Goal: Task Accomplishment & Management: Complete application form

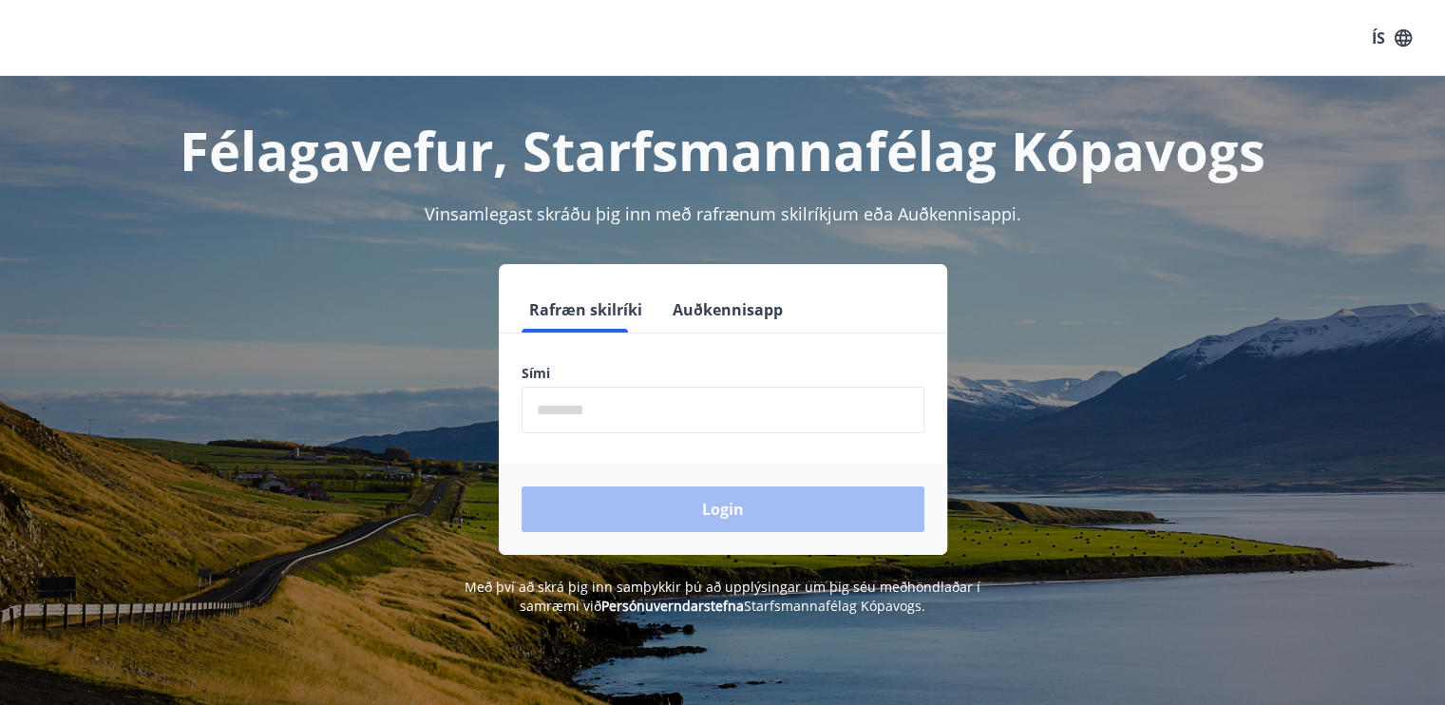
click at [603, 417] on input "phone" at bounding box center [723, 410] width 403 height 47
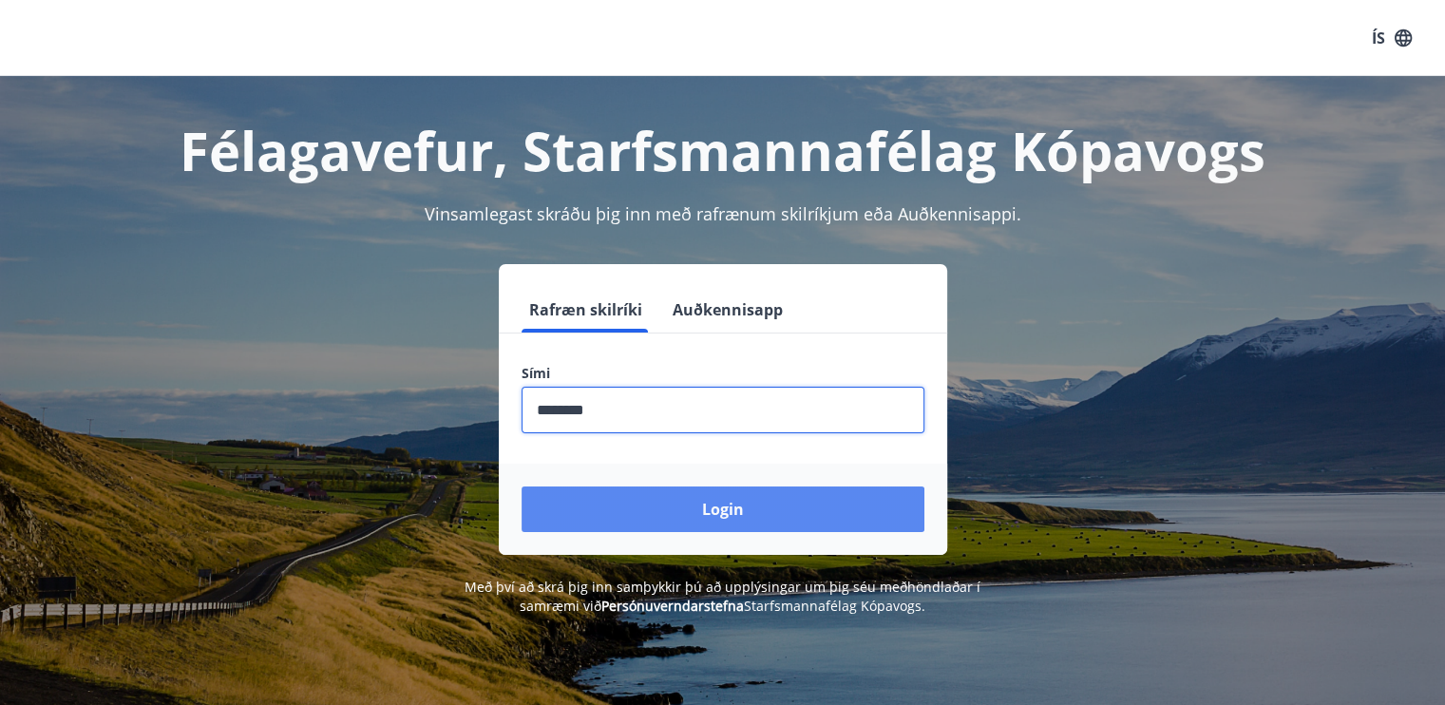
type input "********"
click at [684, 517] on button "Login" at bounding box center [723, 509] width 403 height 46
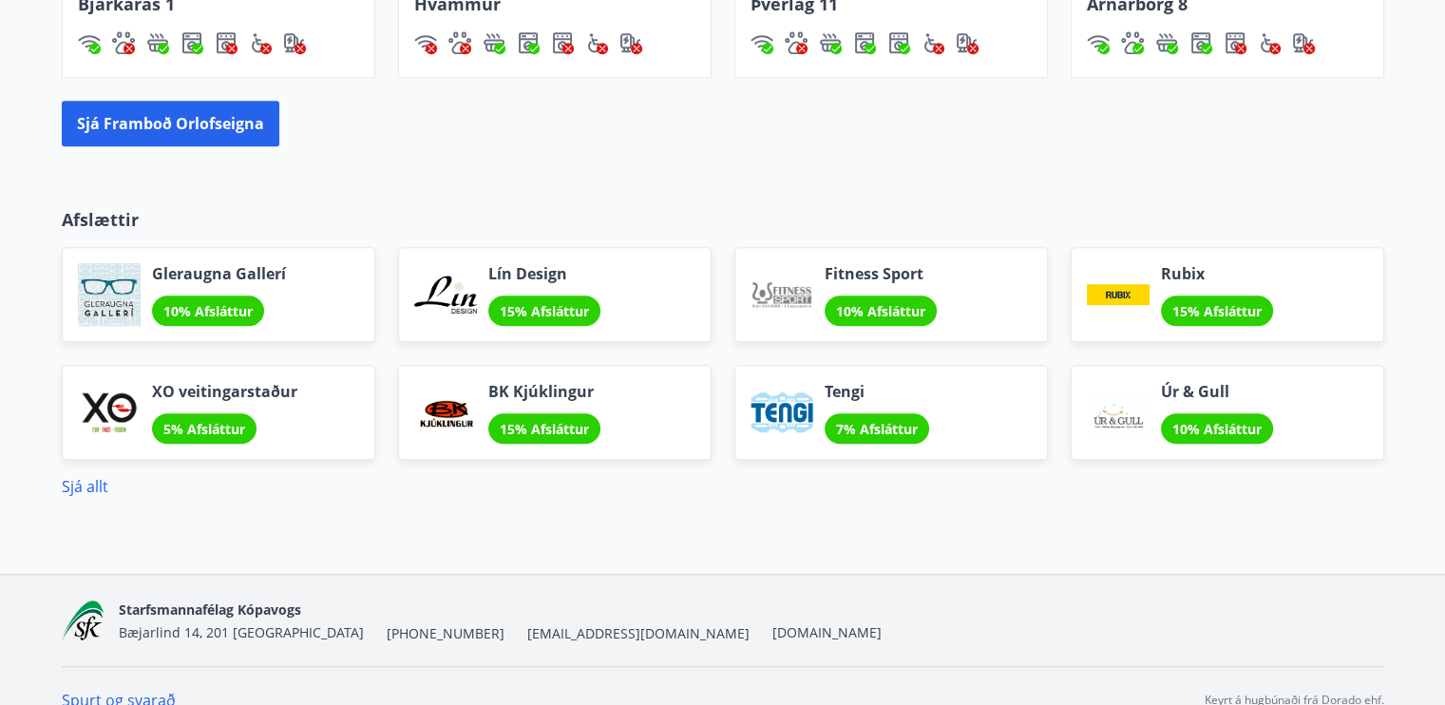
scroll to position [1548, 0]
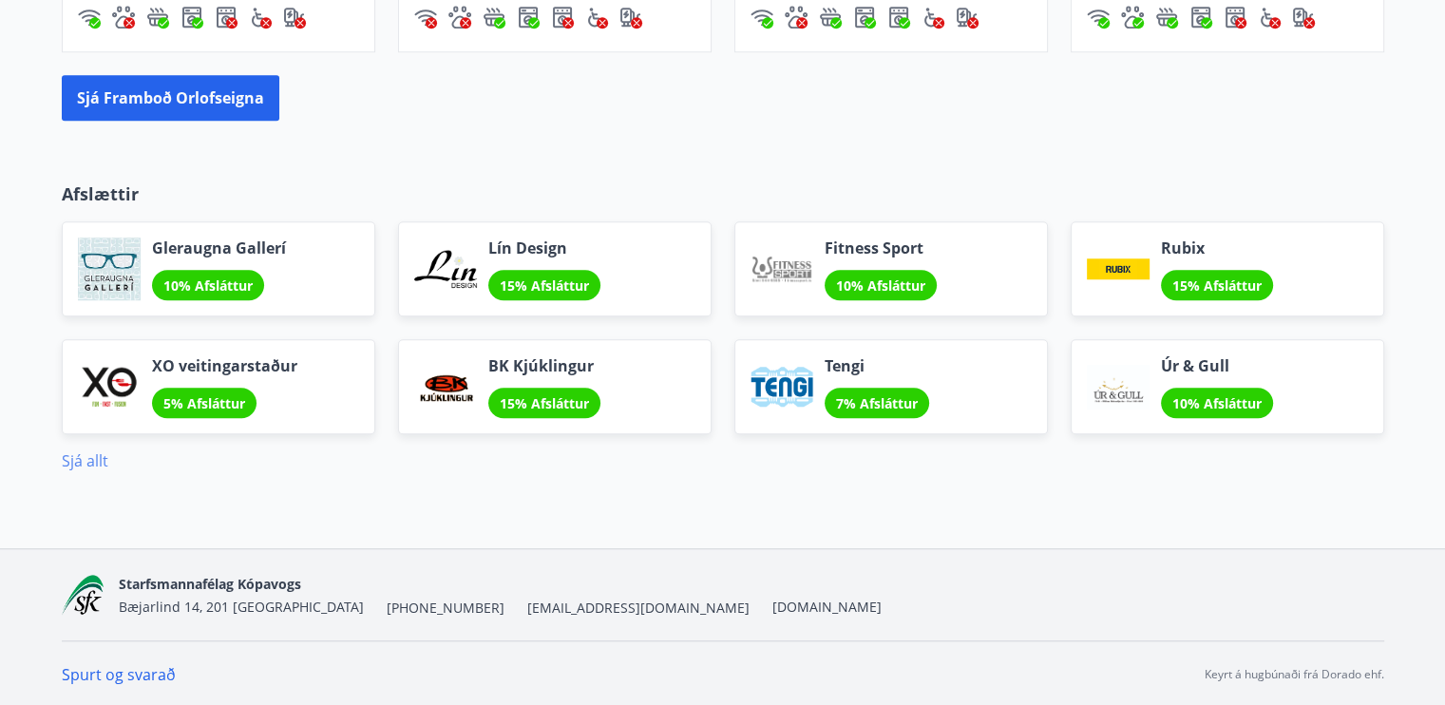
click at [80, 459] on link "Sjá allt" at bounding box center [85, 460] width 47 height 21
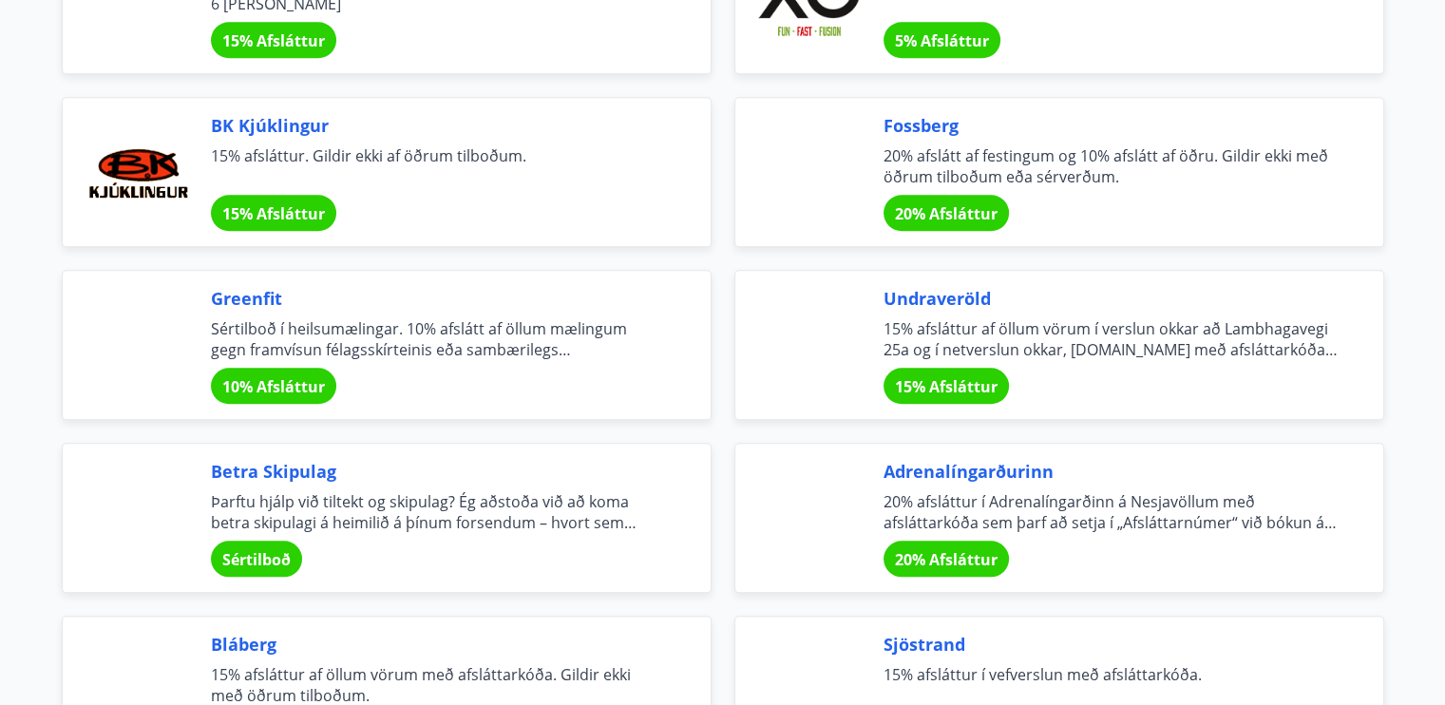
scroll to position [1881, 0]
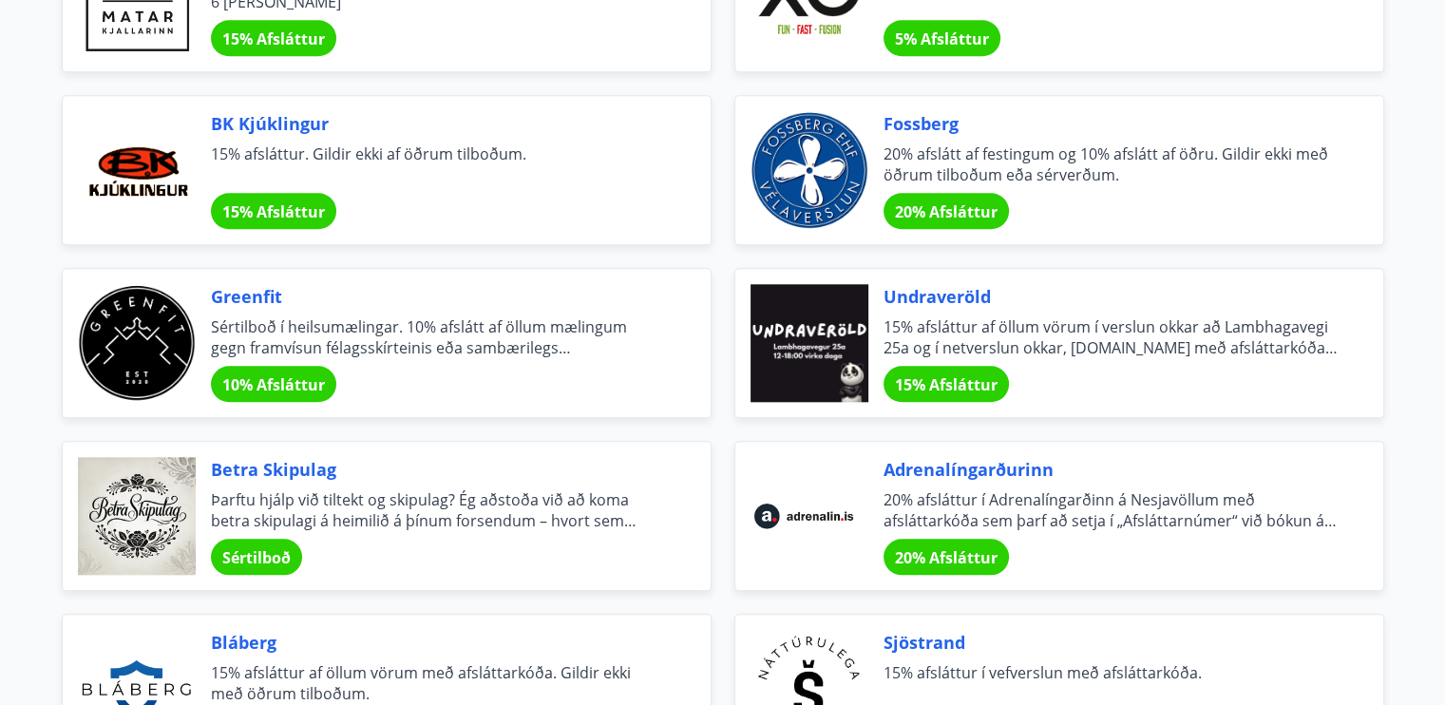
click at [285, 201] on span "15% Afsláttur" at bounding box center [273, 211] width 103 height 21
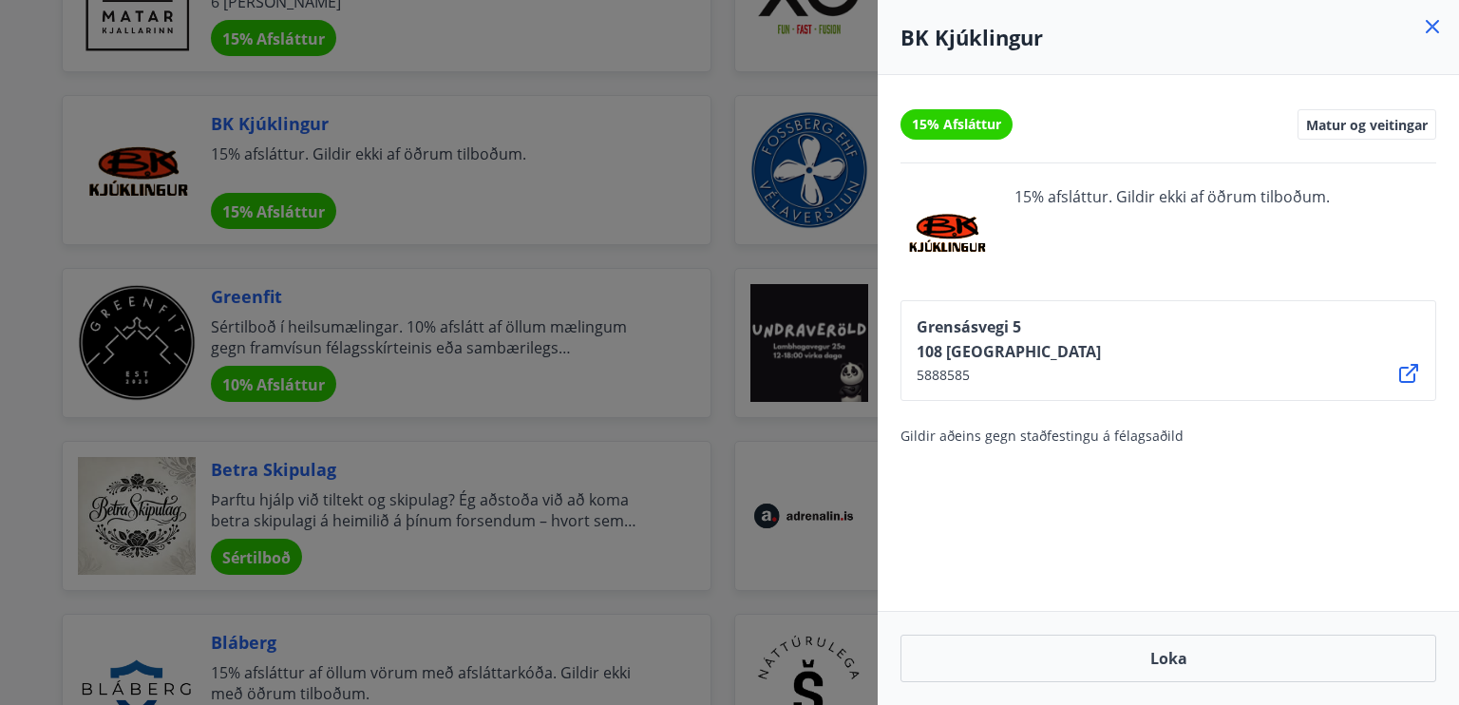
click at [741, 493] on div at bounding box center [729, 352] width 1459 height 705
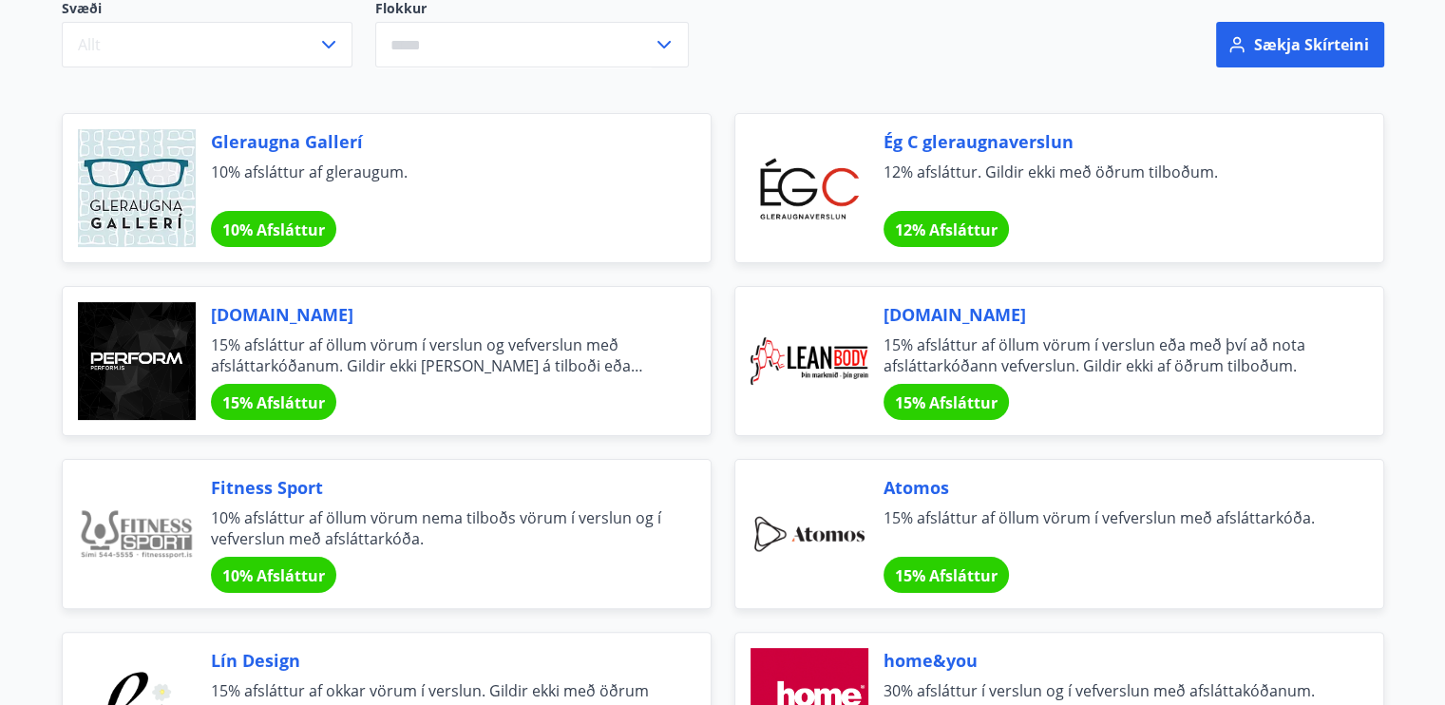
scroll to position [0, 0]
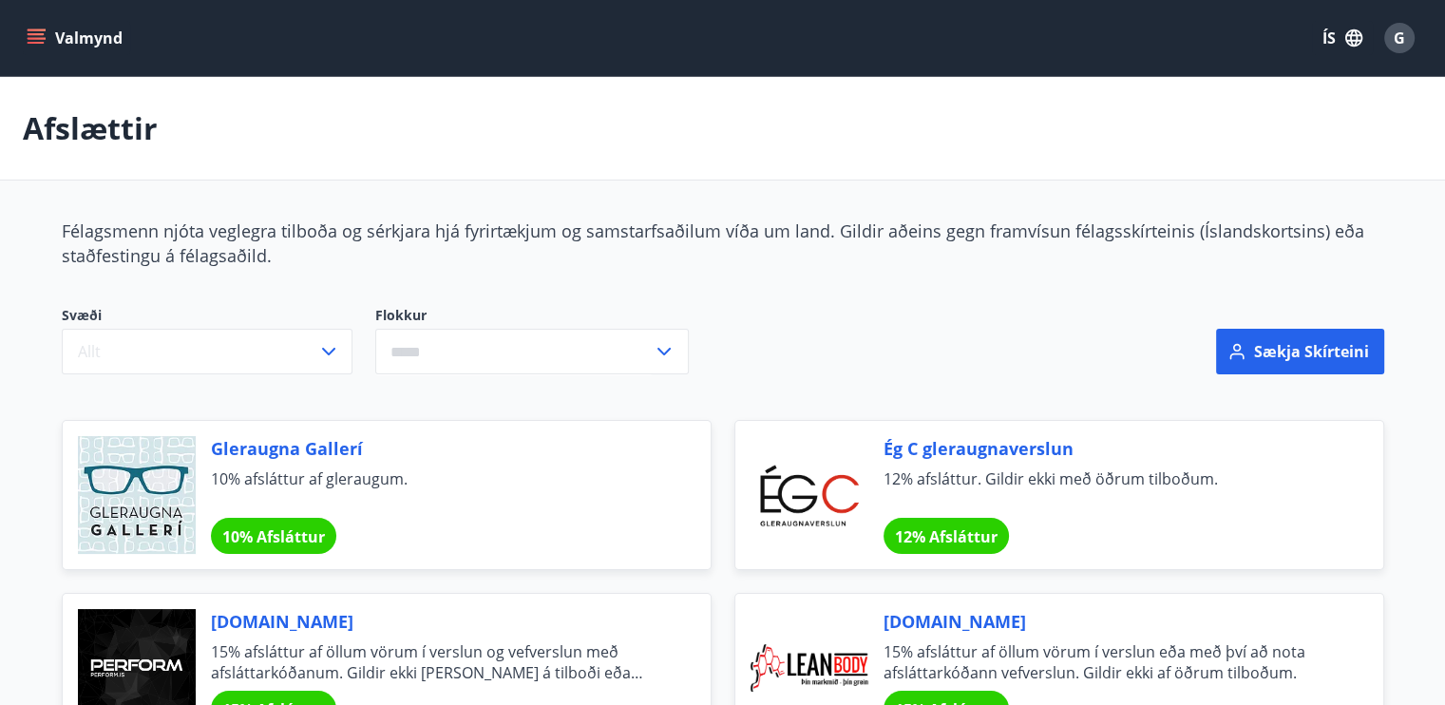
click at [83, 46] on button "Valmynd" at bounding box center [76, 38] width 107 height 34
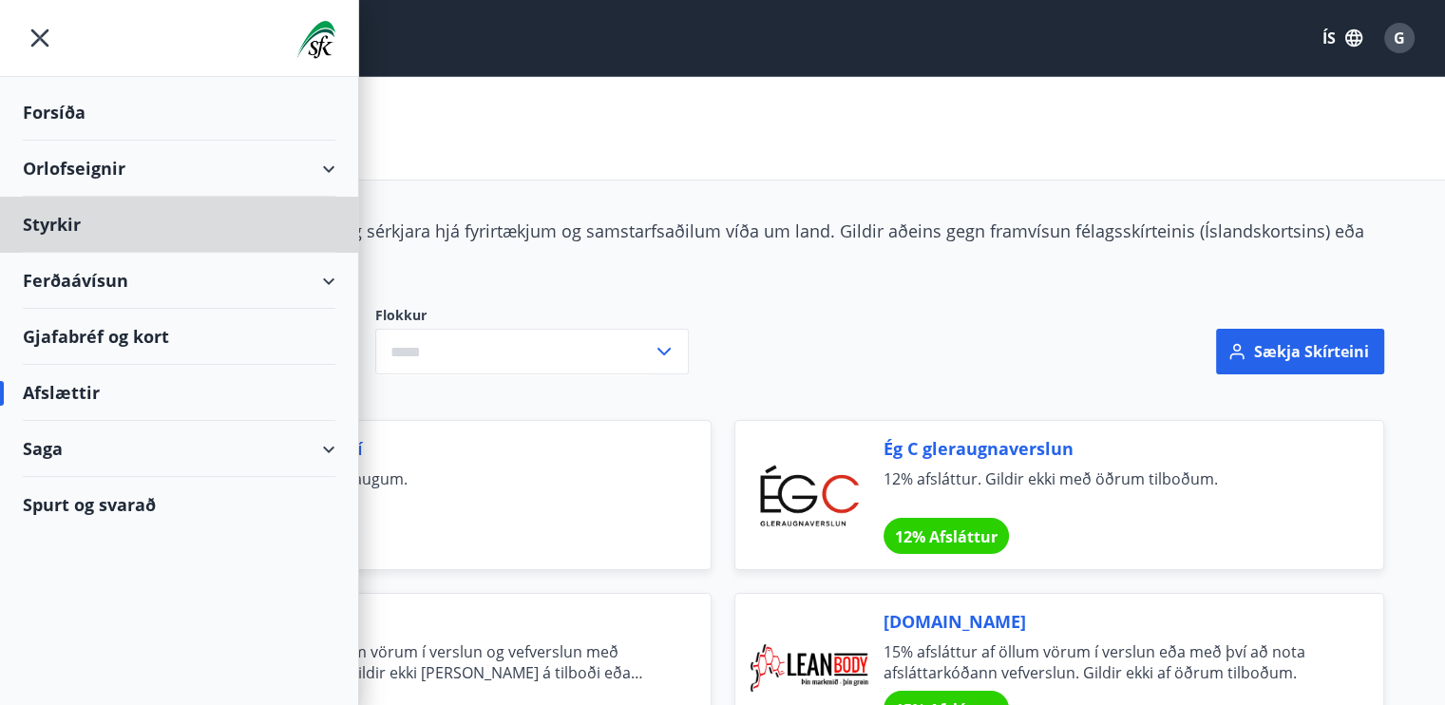
click at [80, 113] on div "Forsíða" at bounding box center [179, 113] width 313 height 56
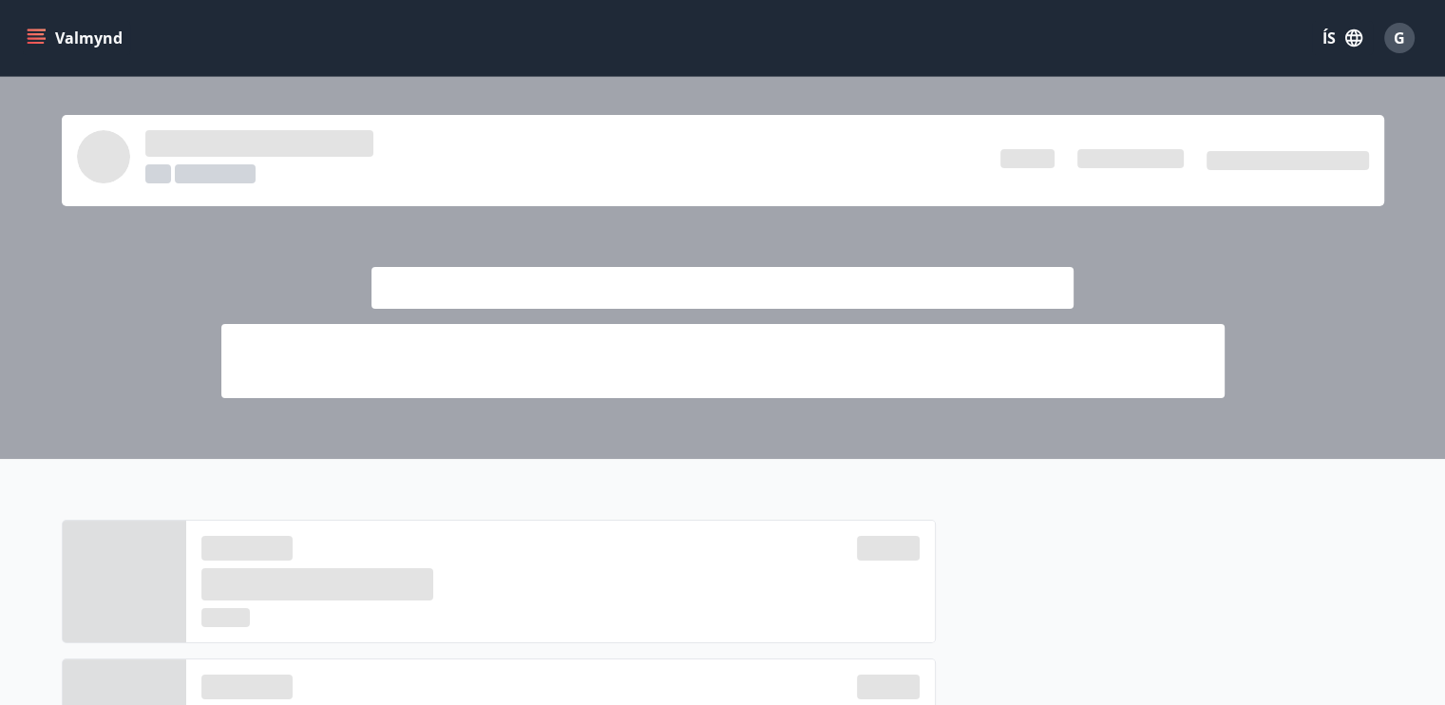
click at [63, 36] on button "Valmynd" at bounding box center [76, 38] width 107 height 34
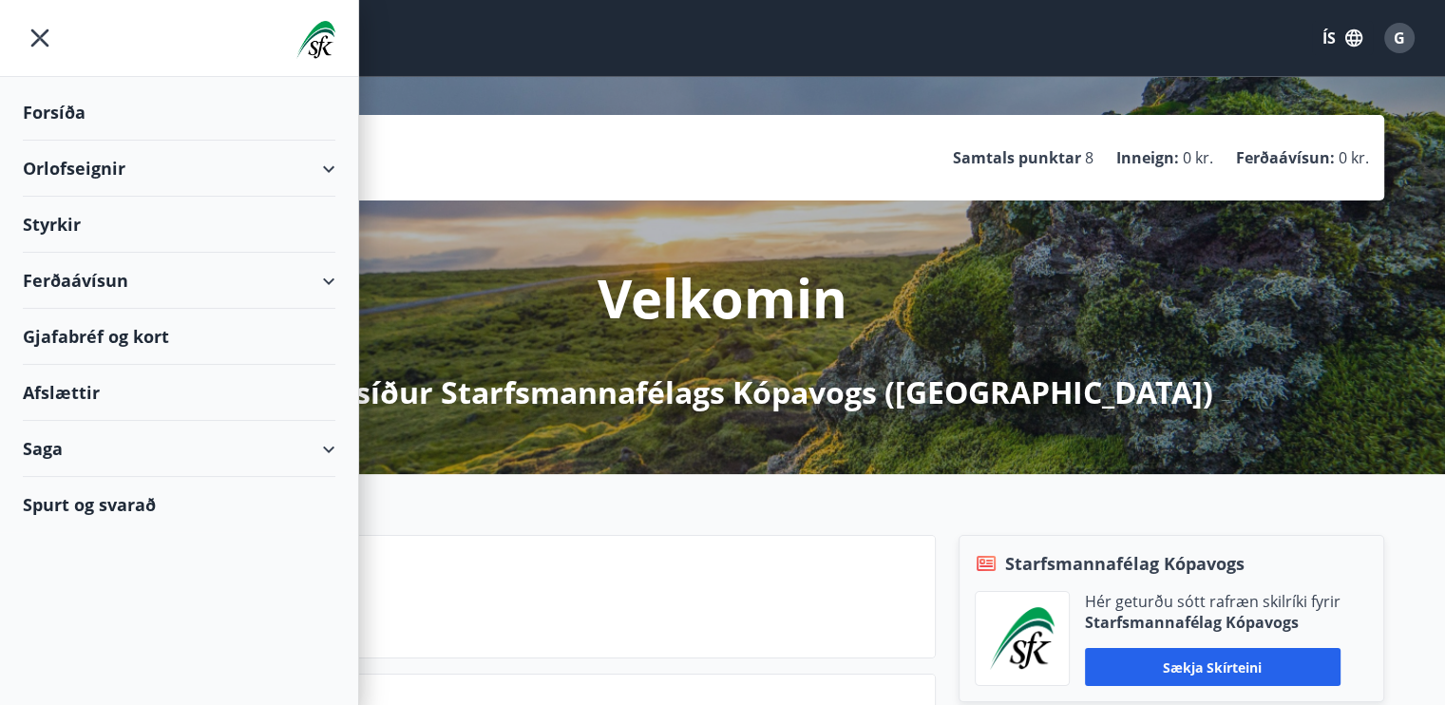
click at [65, 225] on div "Styrkir" at bounding box center [179, 225] width 313 height 56
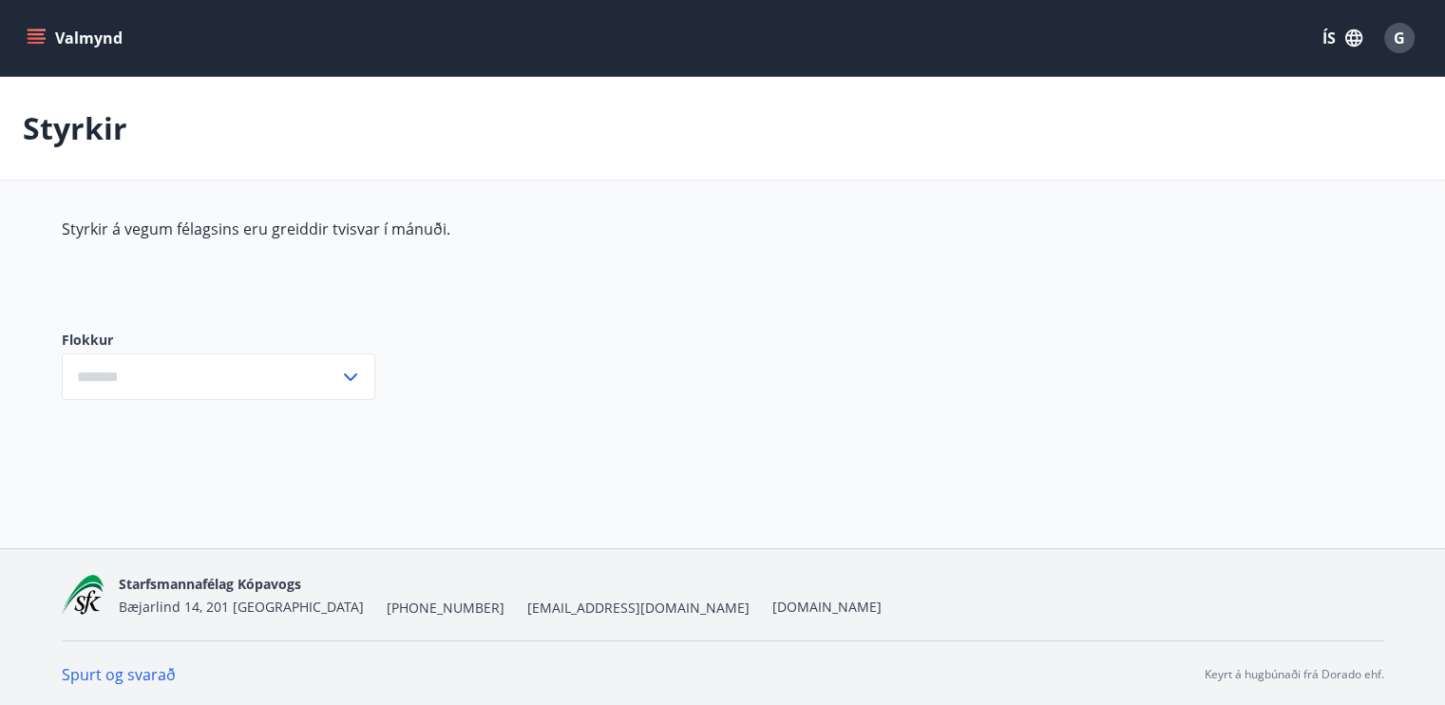
type input "***"
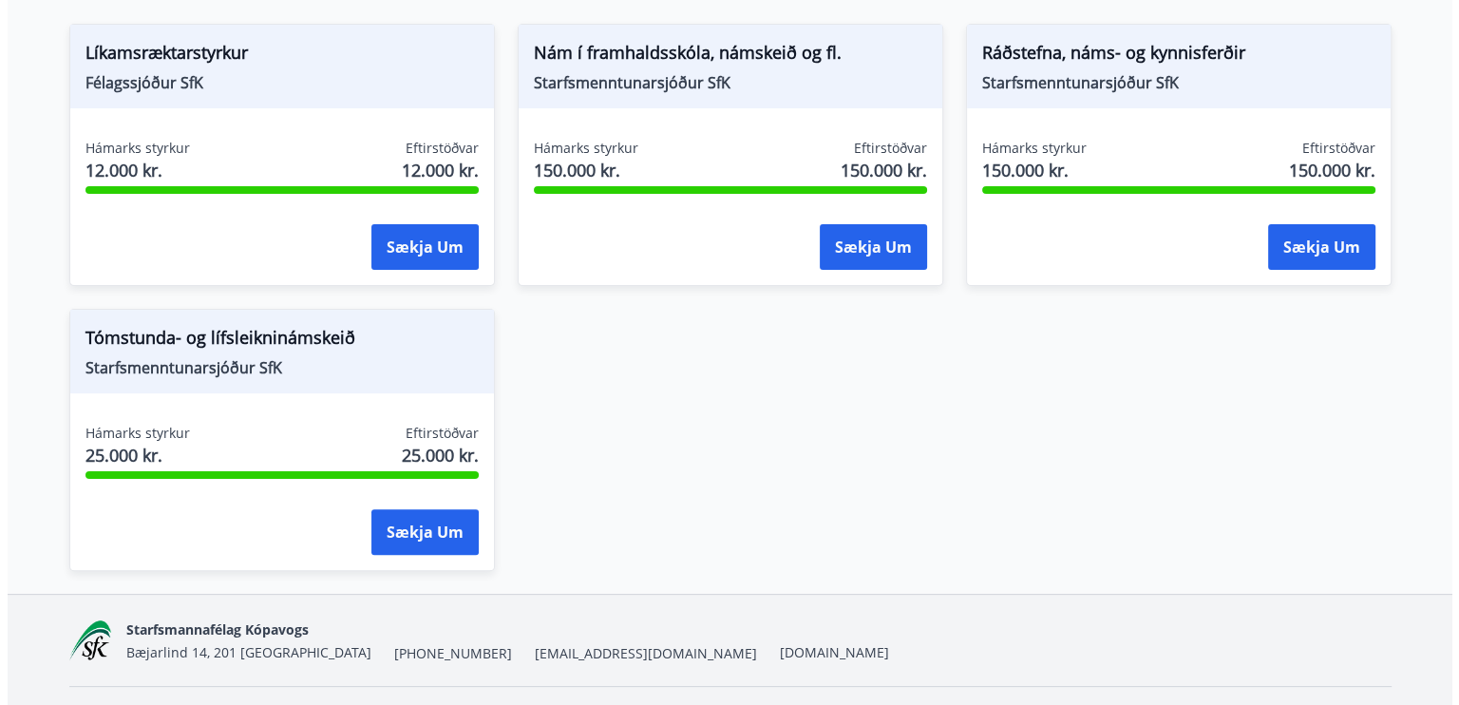
scroll to position [327, 0]
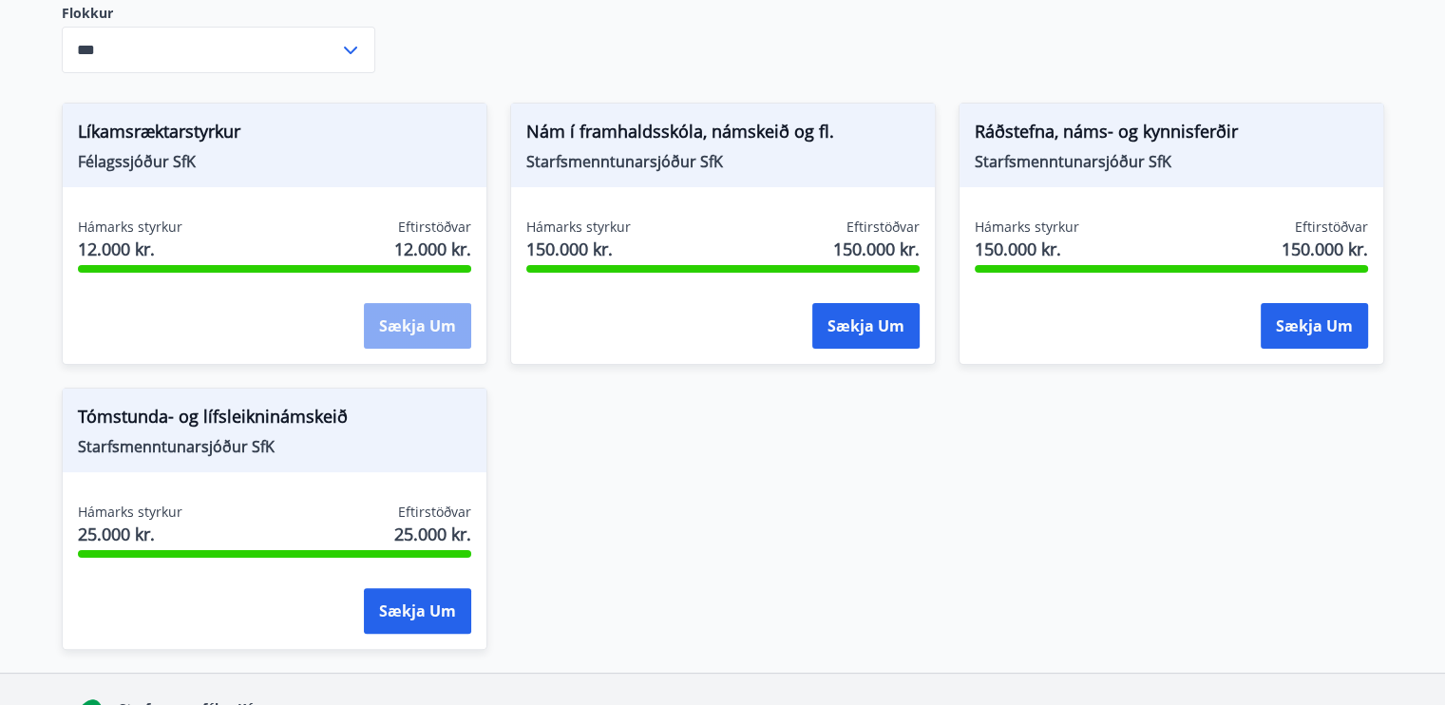
click at [411, 331] on button "Sækja um" at bounding box center [417, 326] width 107 height 46
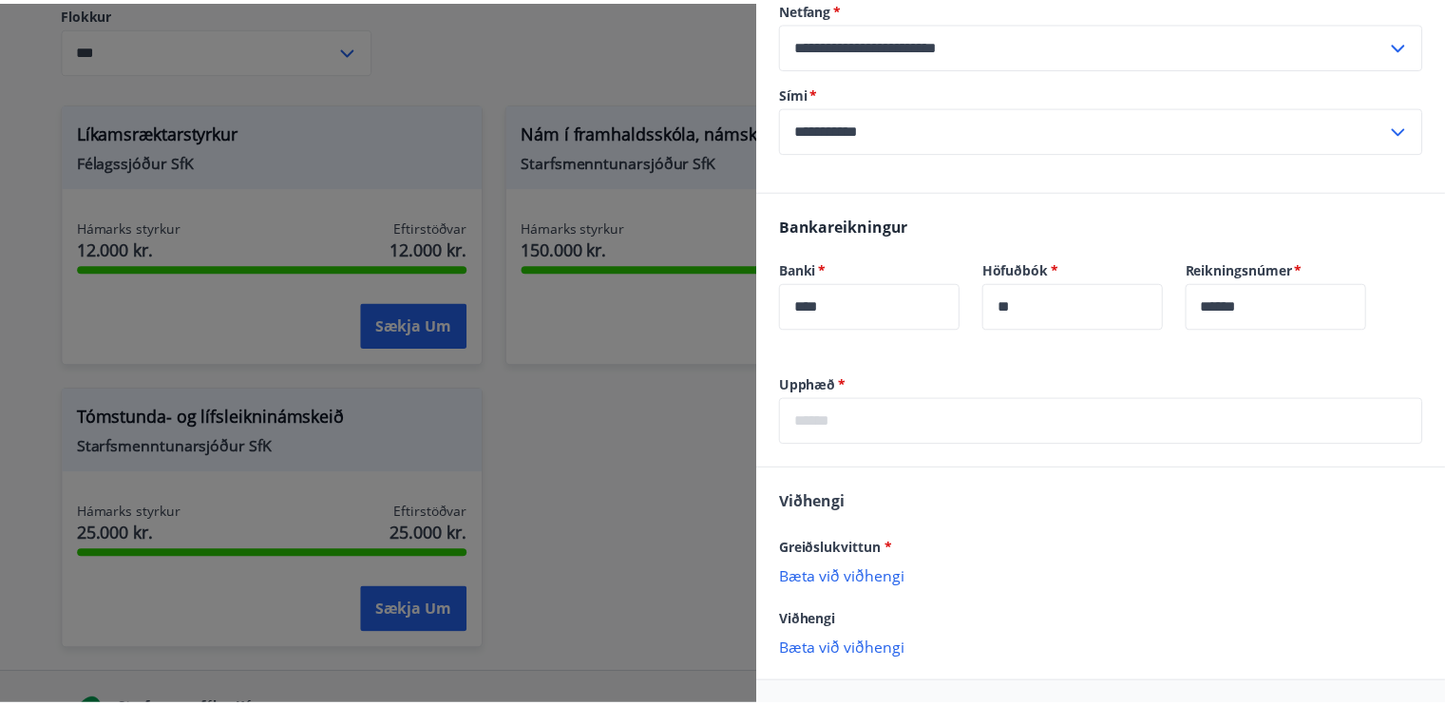
scroll to position [827, 0]
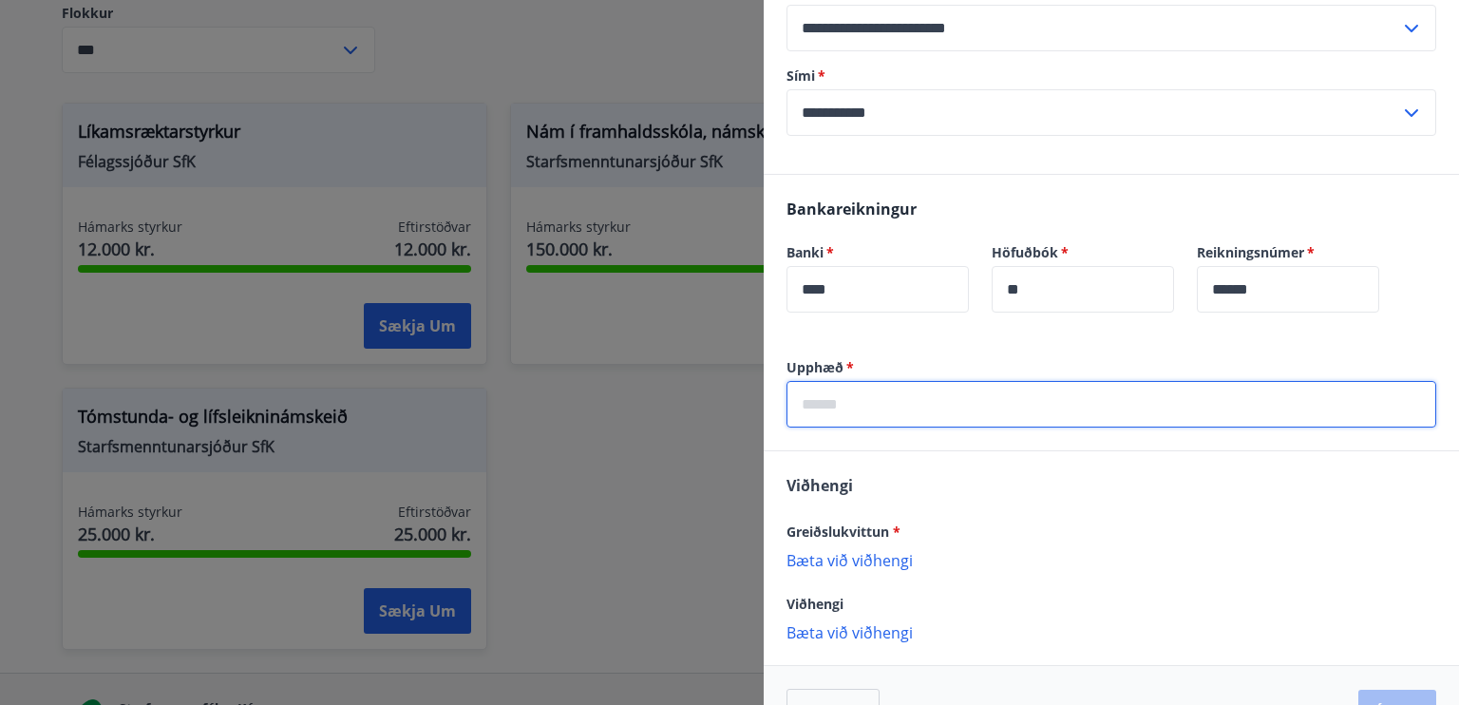
click at [901, 387] on input "text" at bounding box center [1112, 404] width 650 height 47
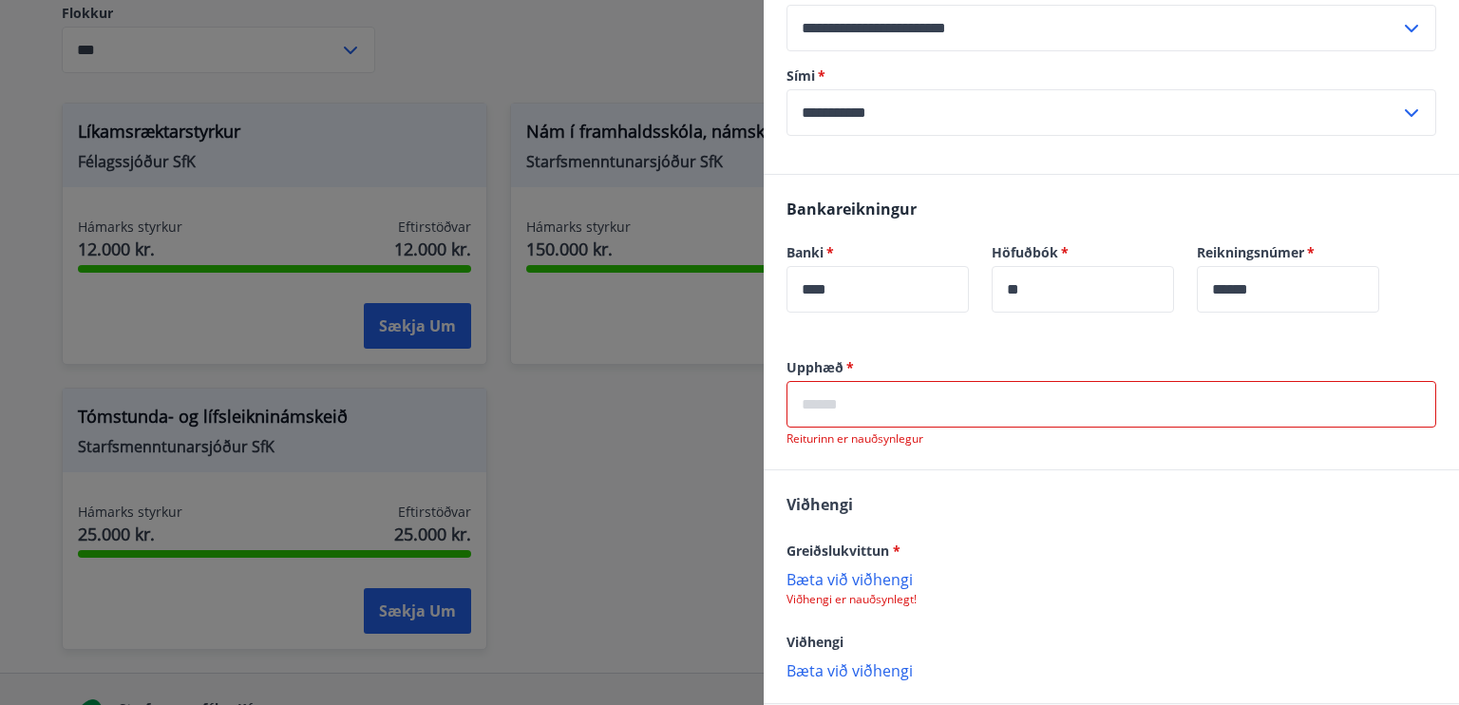
click at [642, 432] on div at bounding box center [729, 352] width 1459 height 705
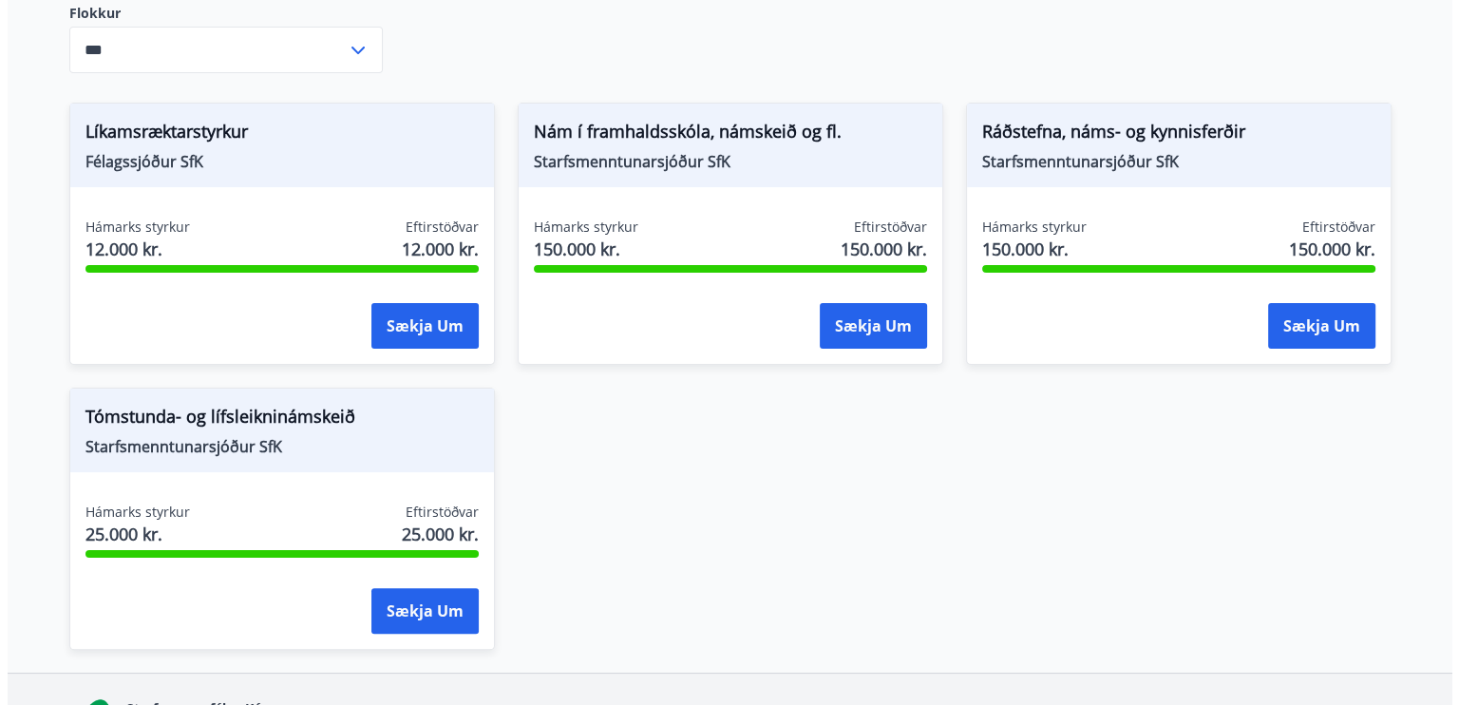
scroll to position [300, 0]
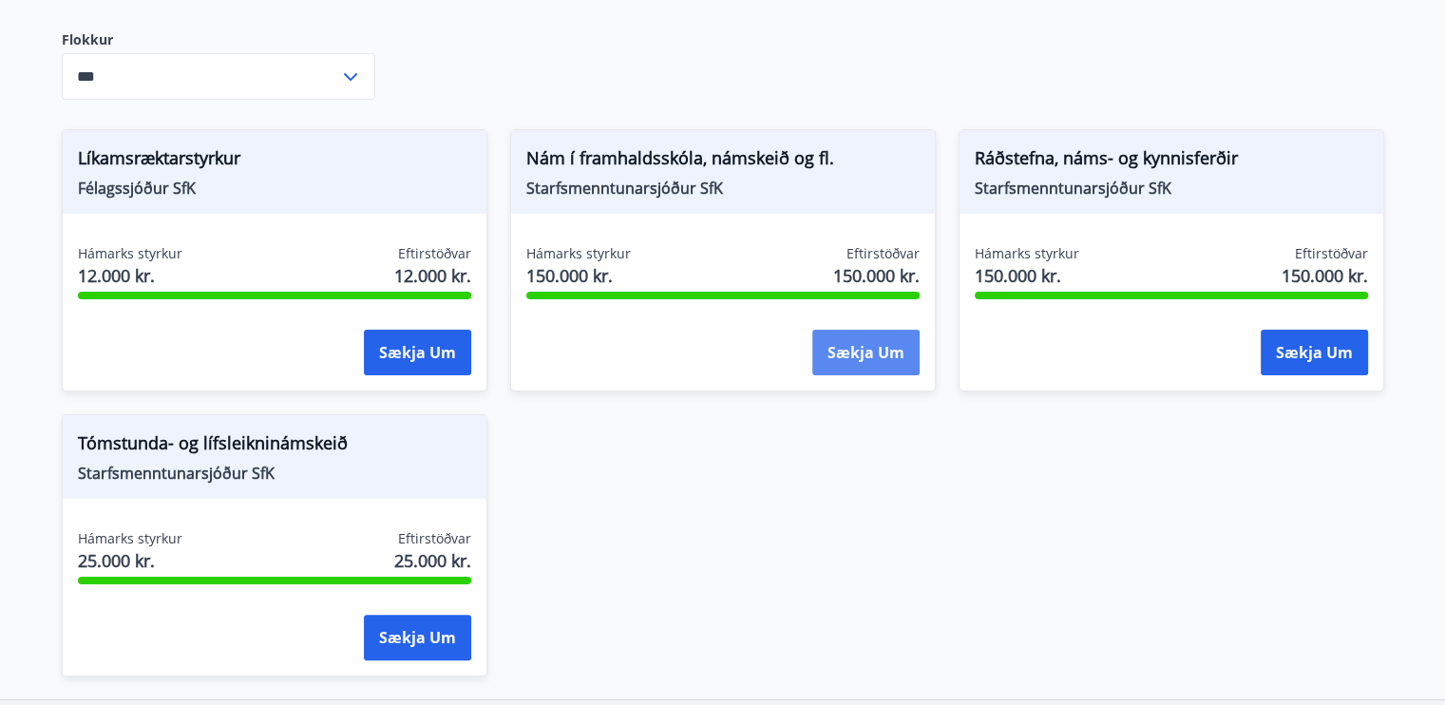
click at [826, 364] on button "Sækja um" at bounding box center [865, 353] width 107 height 46
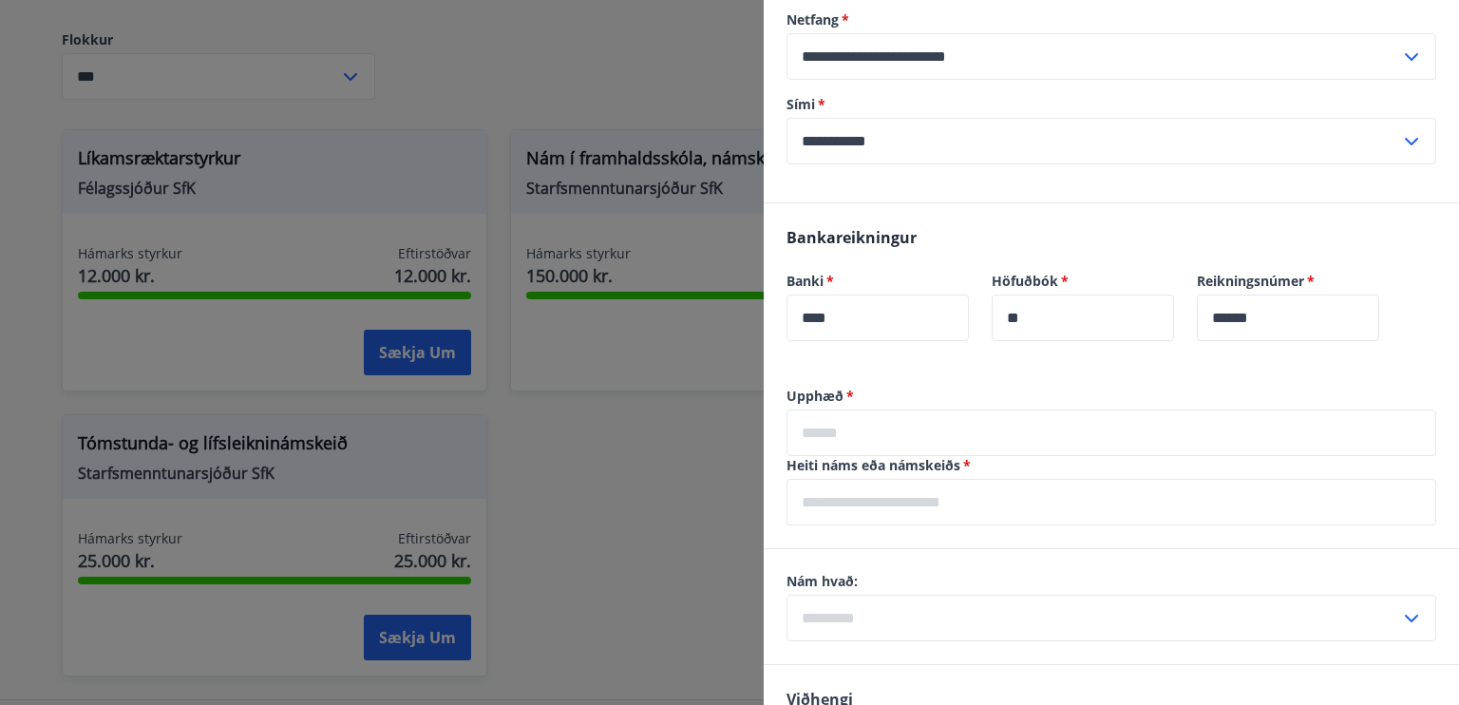
scroll to position [916, 0]
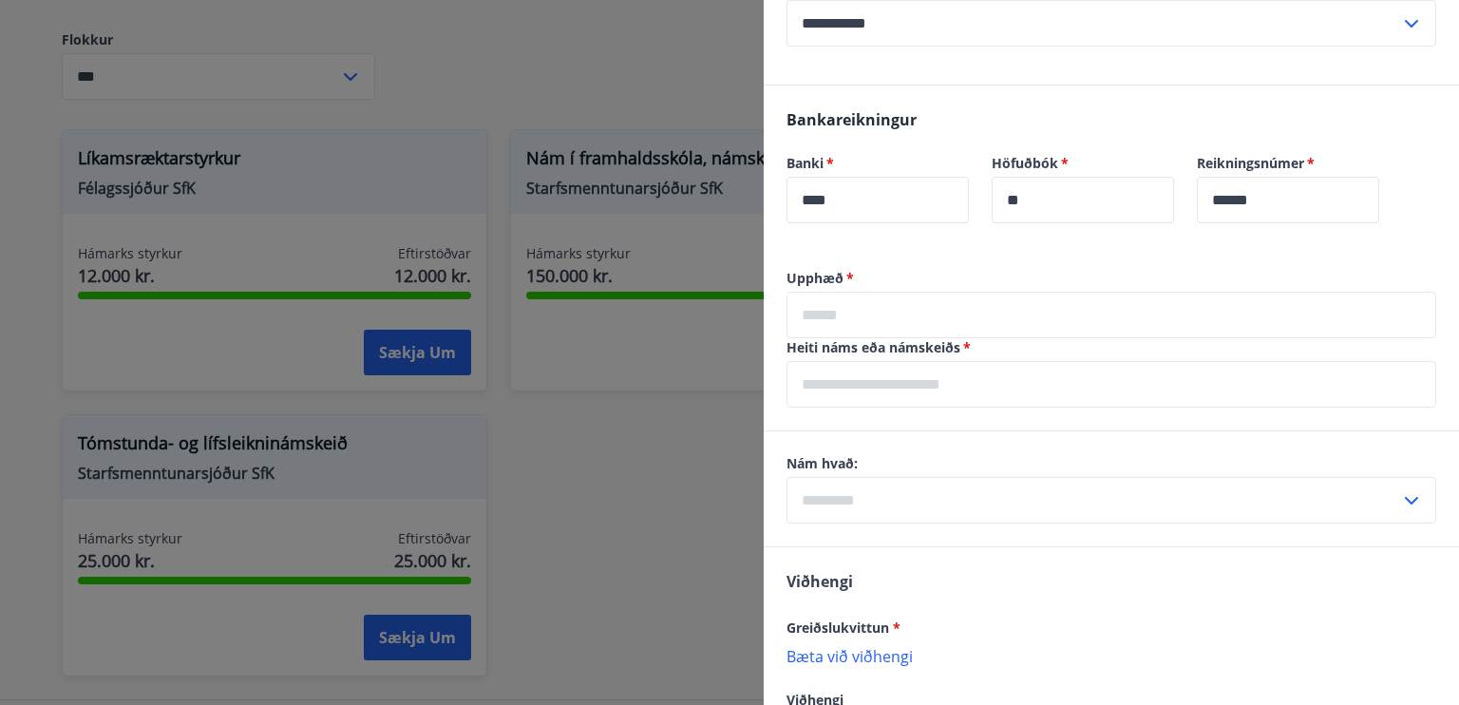
click at [921, 320] on input "text" at bounding box center [1112, 315] width 650 height 47
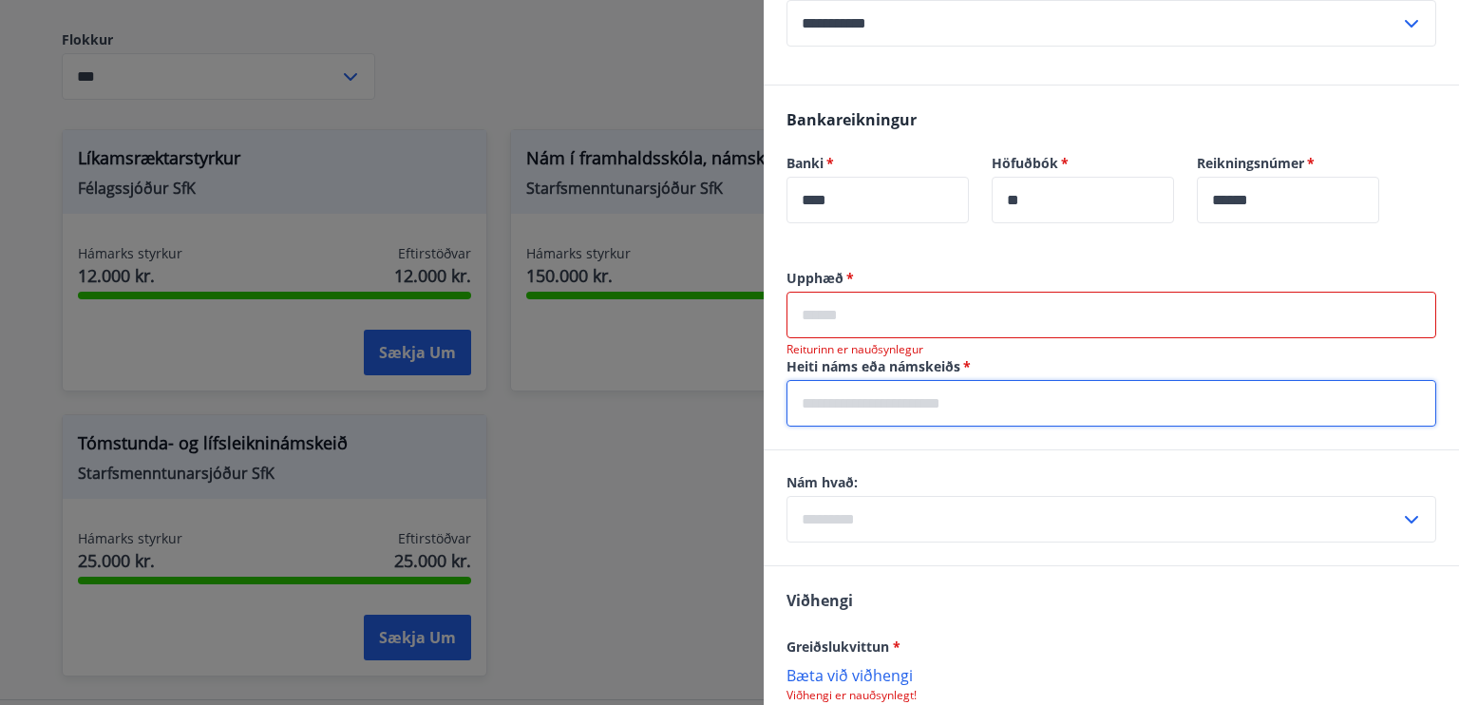
click at [978, 406] on input "text" at bounding box center [1112, 403] width 650 height 47
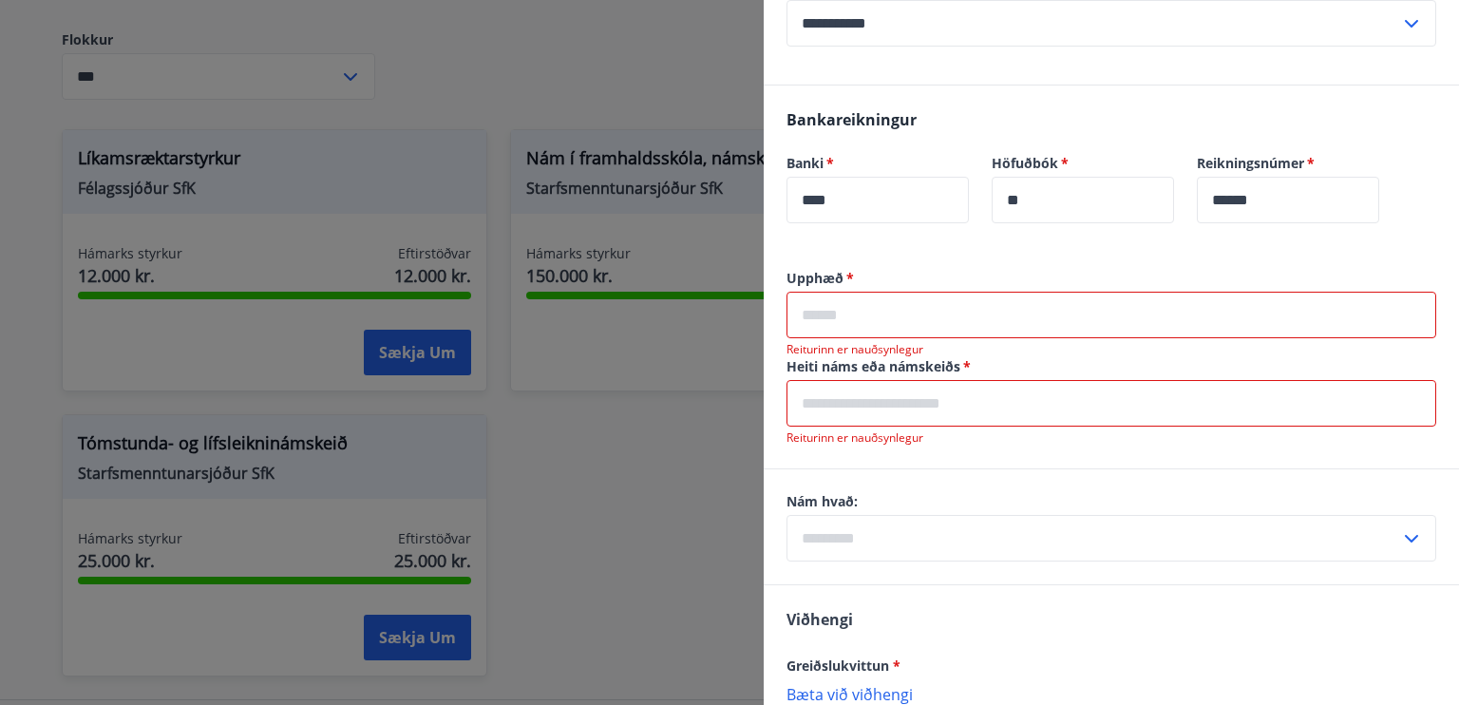
click at [992, 440] on div "Upphæð   * ​ Reiturinn er nauðsynlegur Heiti náms eða námskeiðs   * ​ Reiturinn…" at bounding box center [1111, 369] width 695 height 200
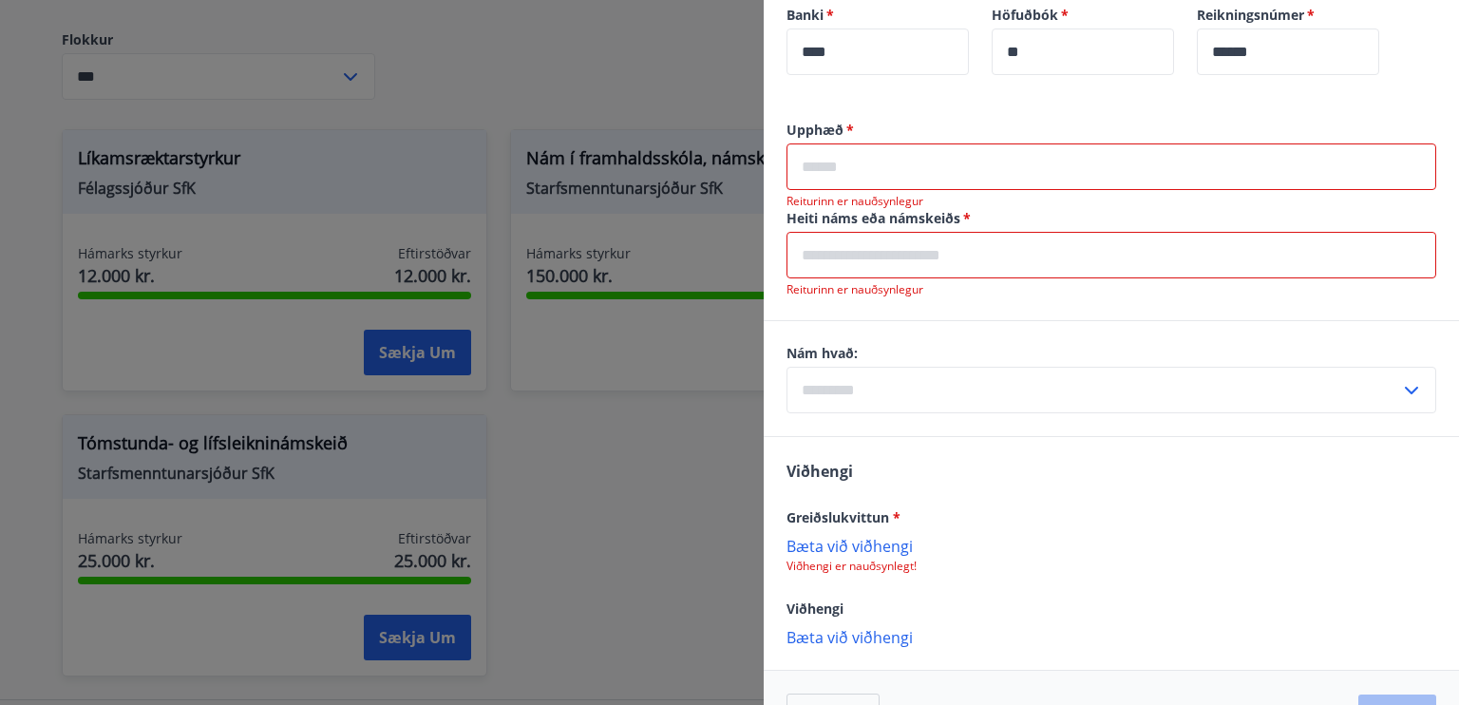
scroll to position [1071, 0]
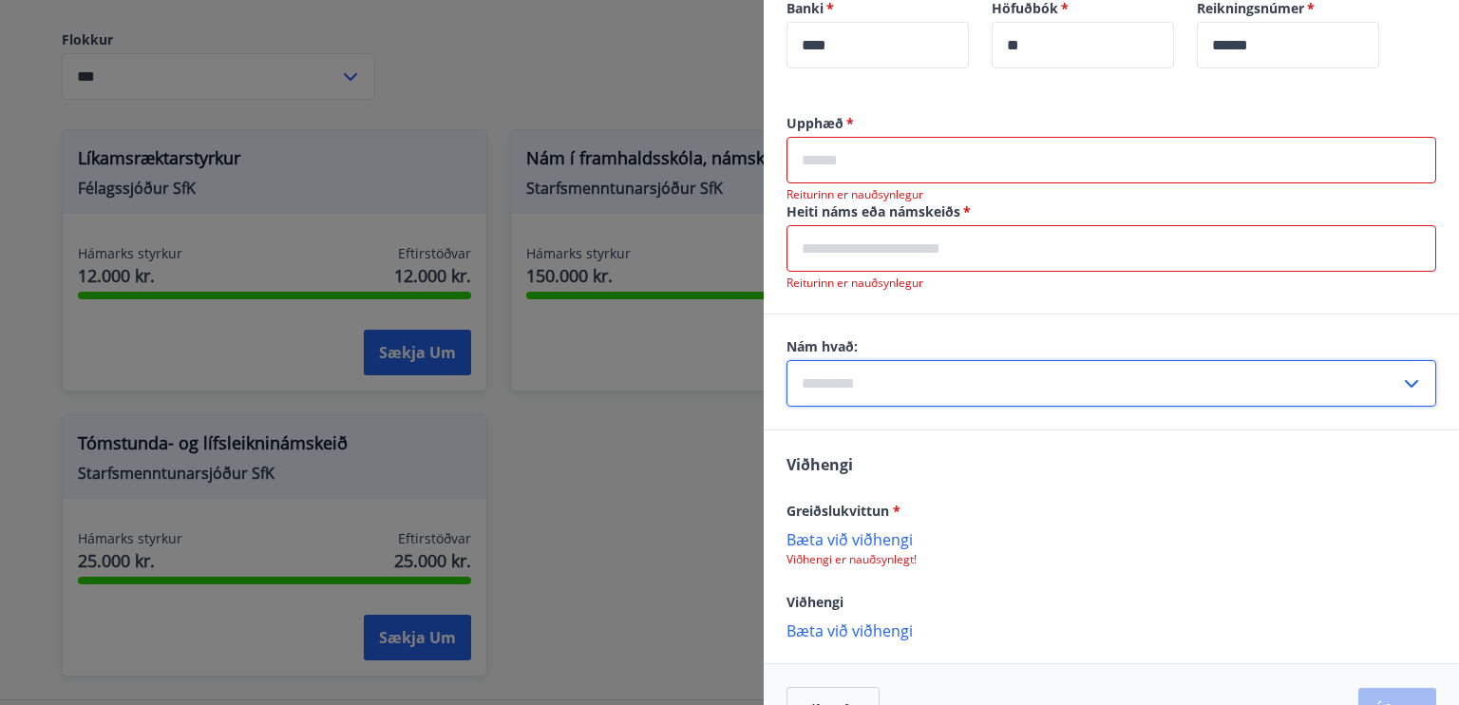
click at [990, 380] on input "text" at bounding box center [1094, 383] width 614 height 47
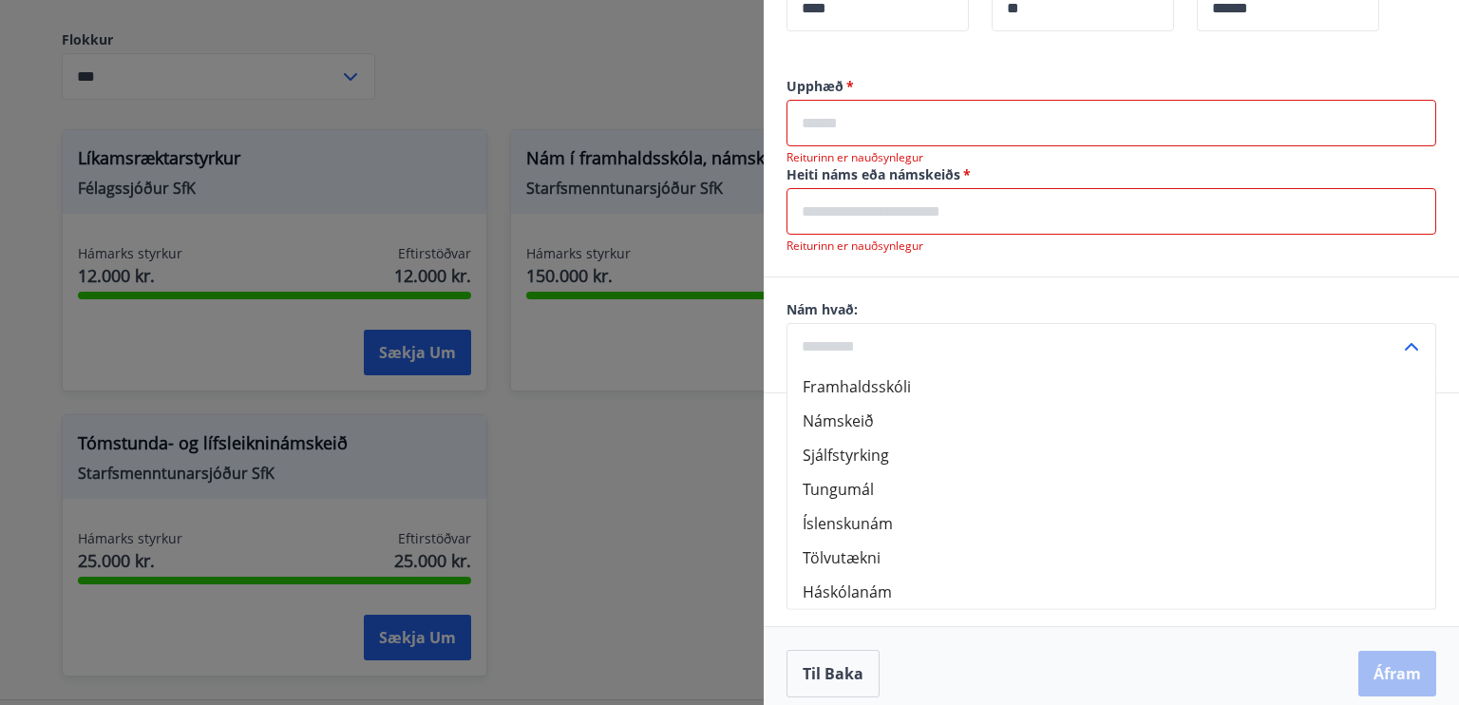
scroll to position [1109, 0]
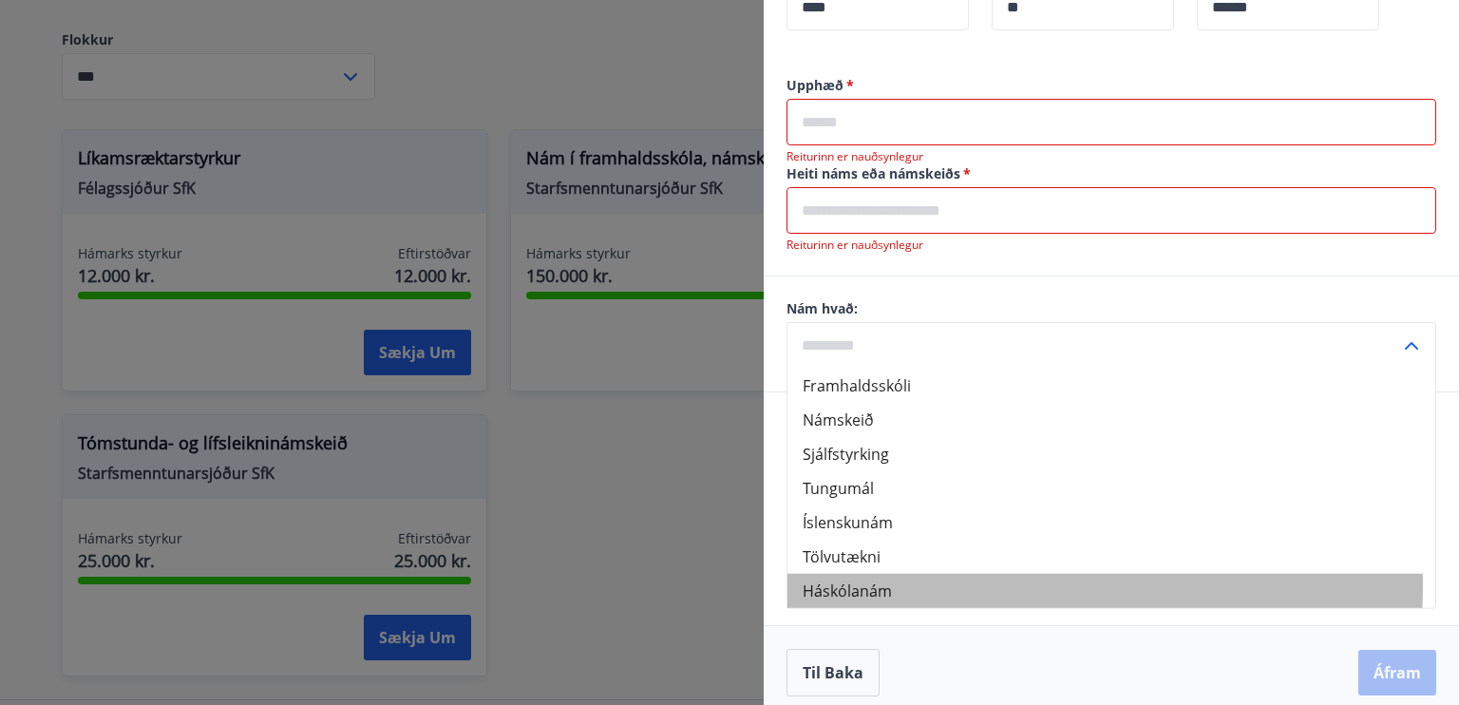
click at [939, 584] on li "Háskólanám" at bounding box center [1112, 591] width 648 height 34
type input "**********"
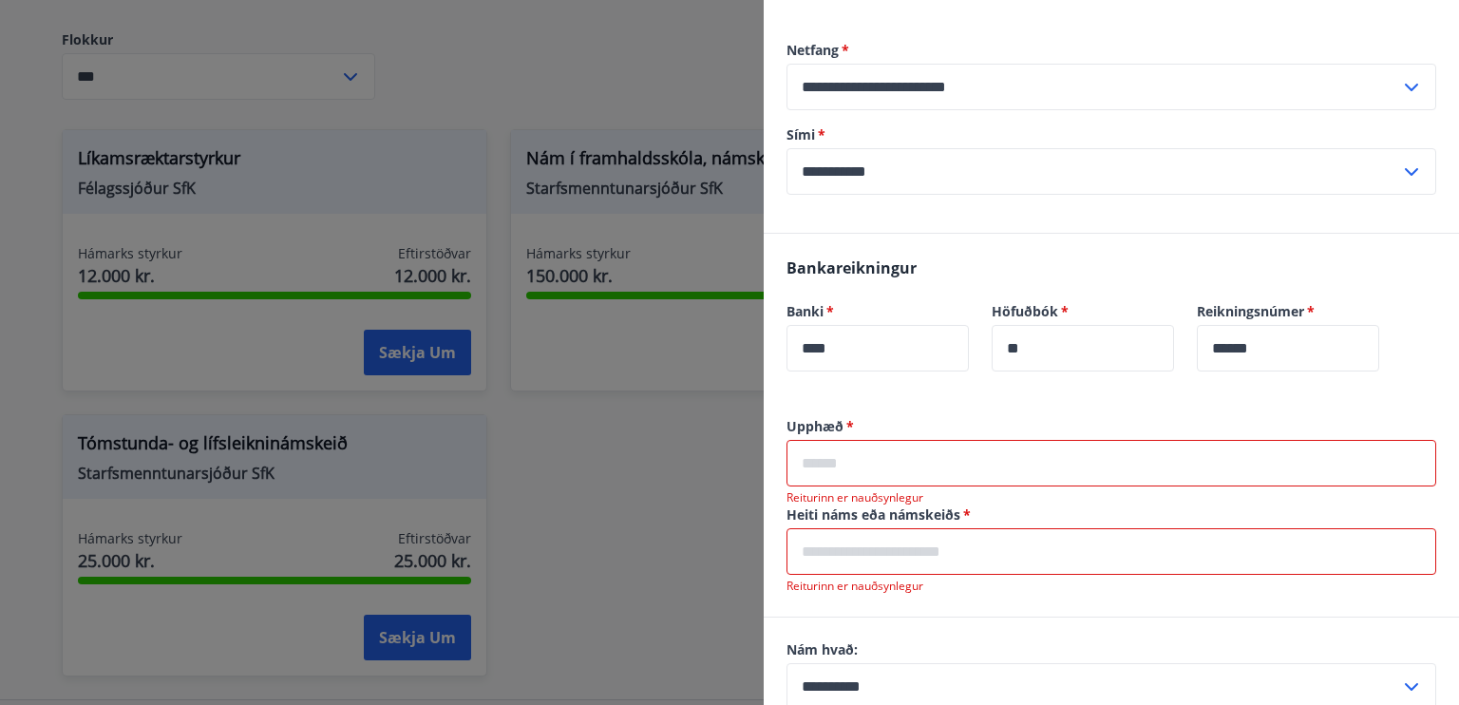
scroll to position [771, 0]
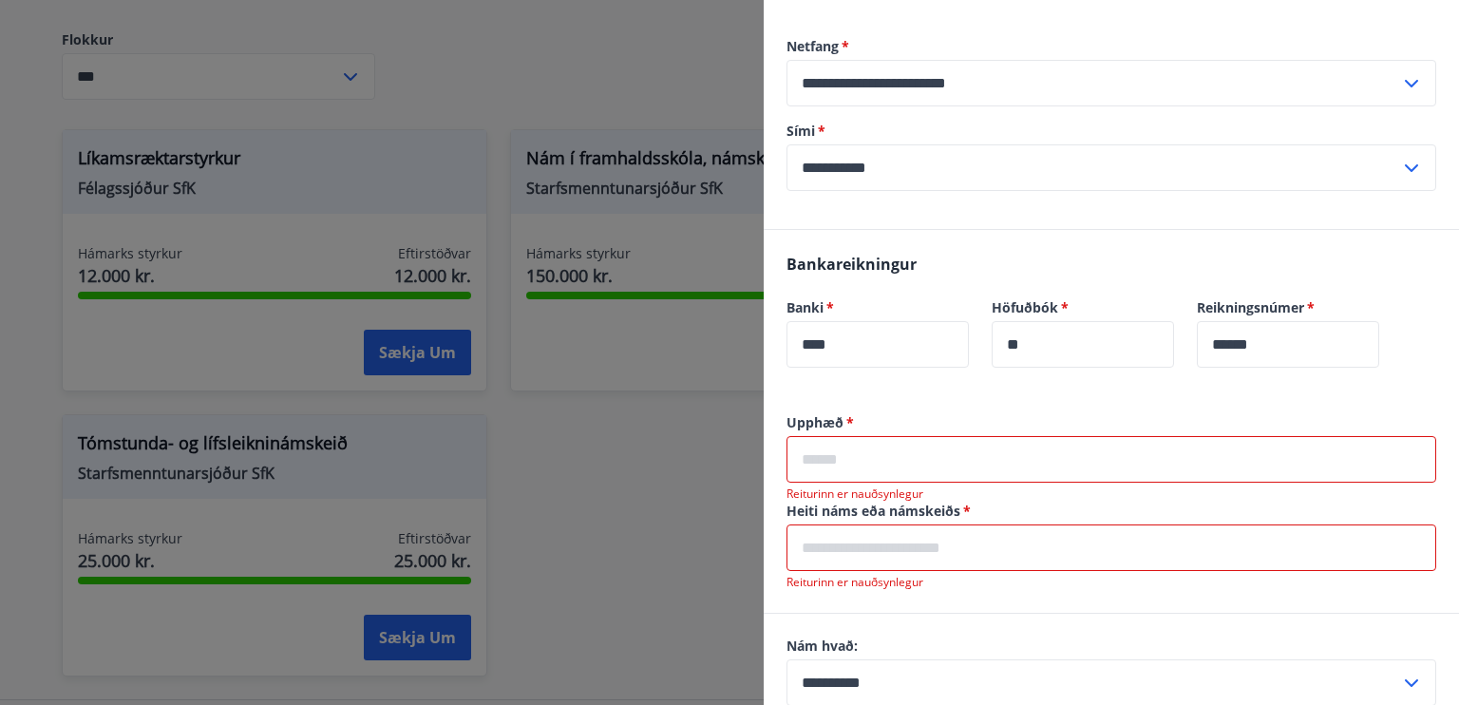
click at [1025, 447] on input "text" at bounding box center [1112, 459] width 650 height 47
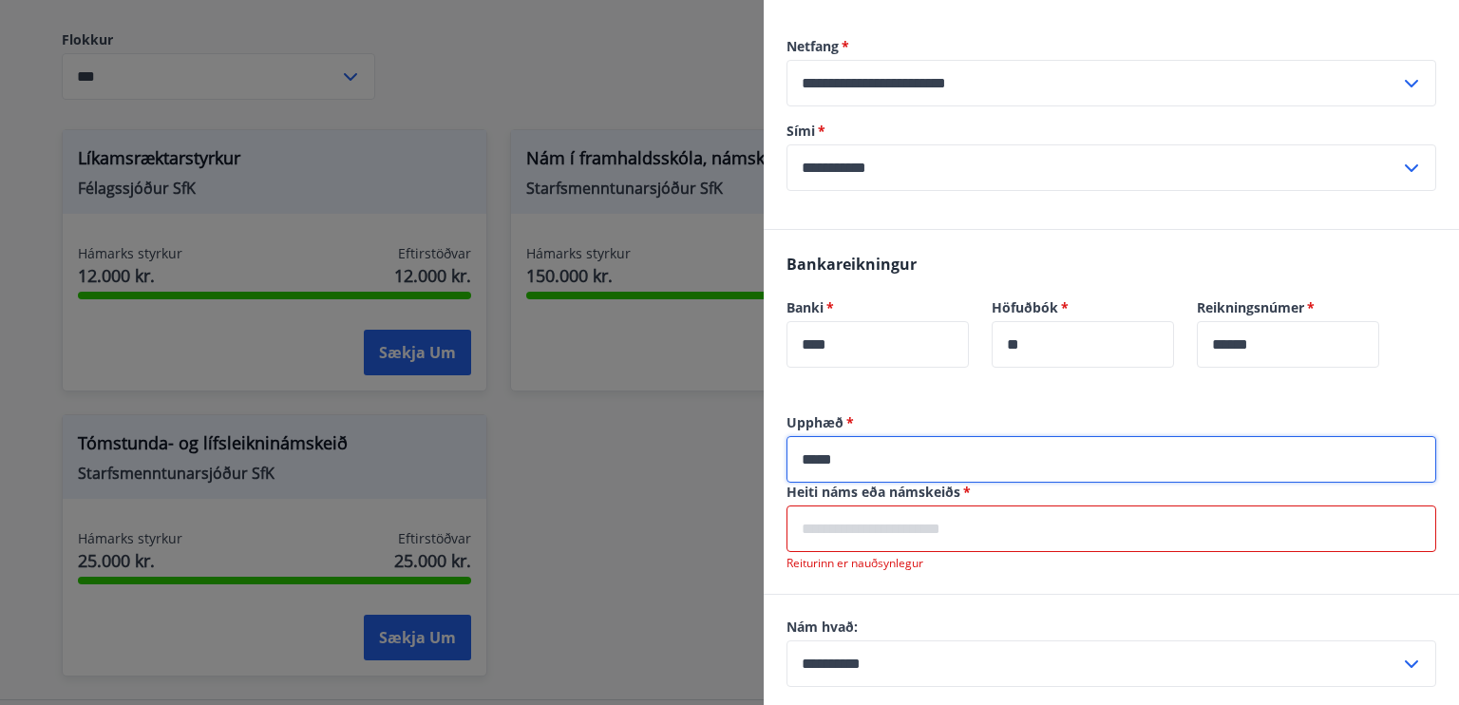
type input "*****"
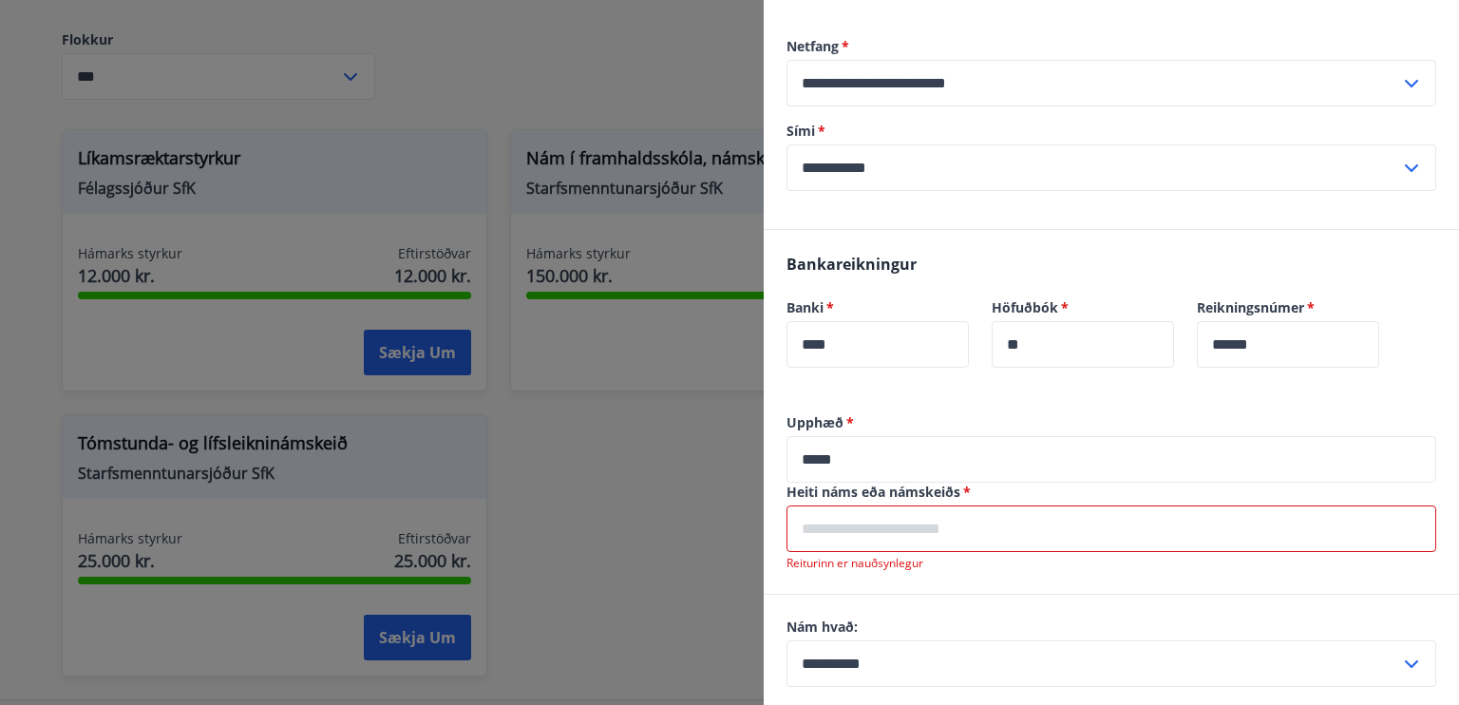
click at [990, 523] on input "text" at bounding box center [1112, 528] width 650 height 47
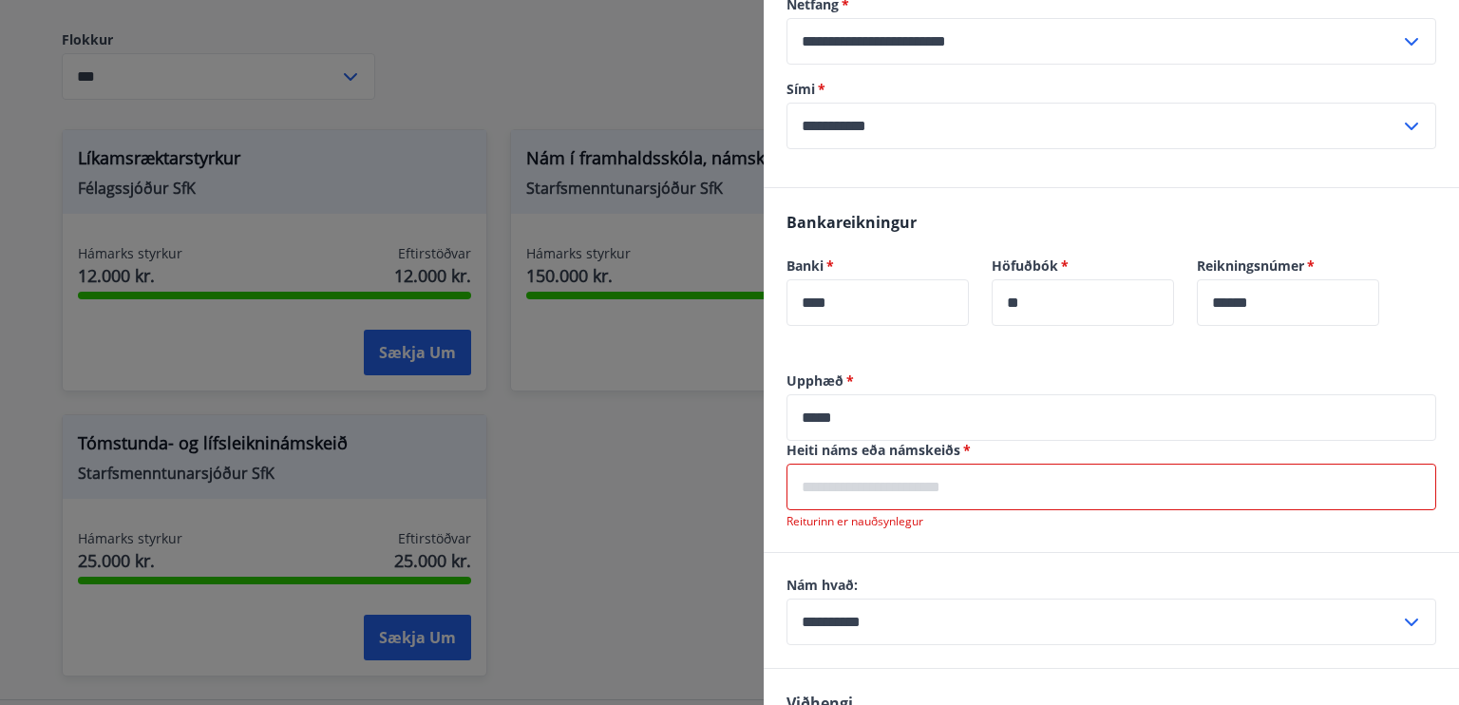
scroll to position [816, 0]
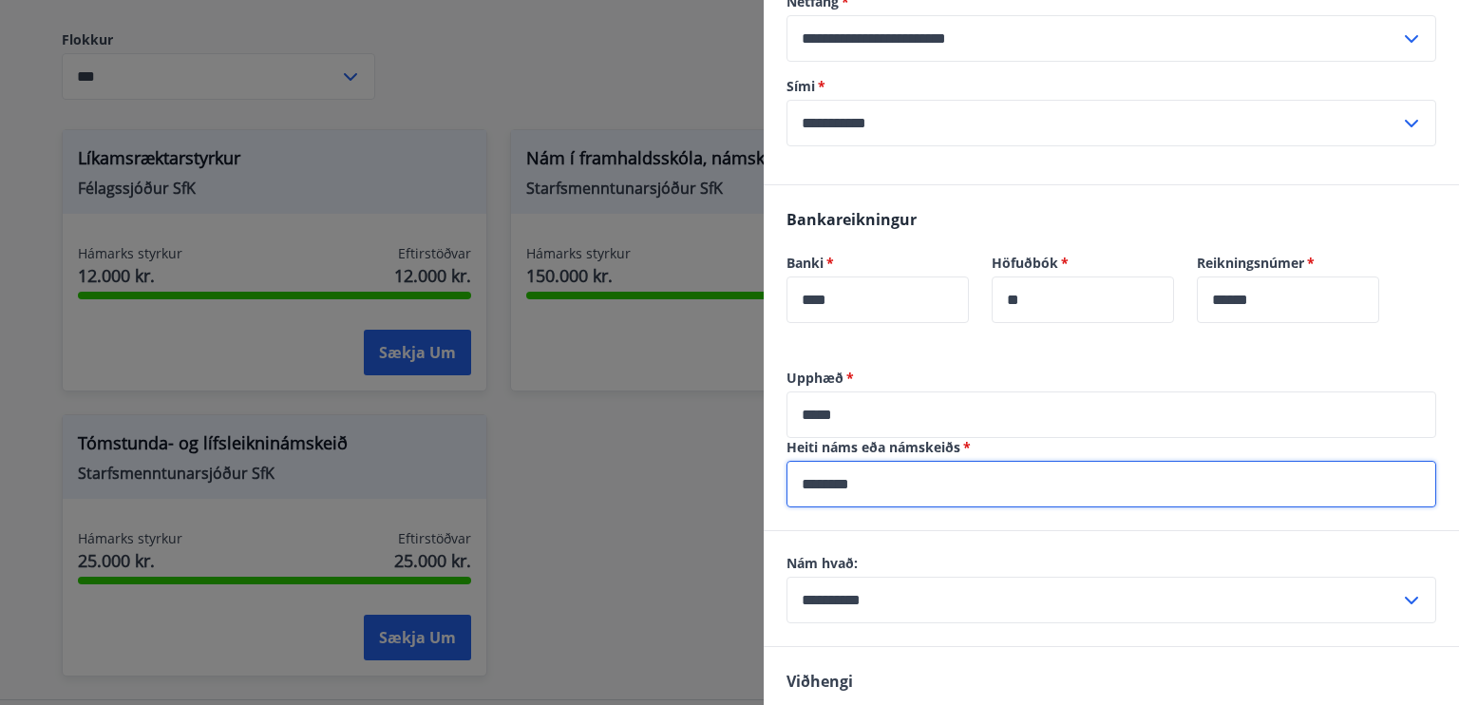
type input "********"
click at [992, 532] on div "**********" at bounding box center [1111, 588] width 695 height 115
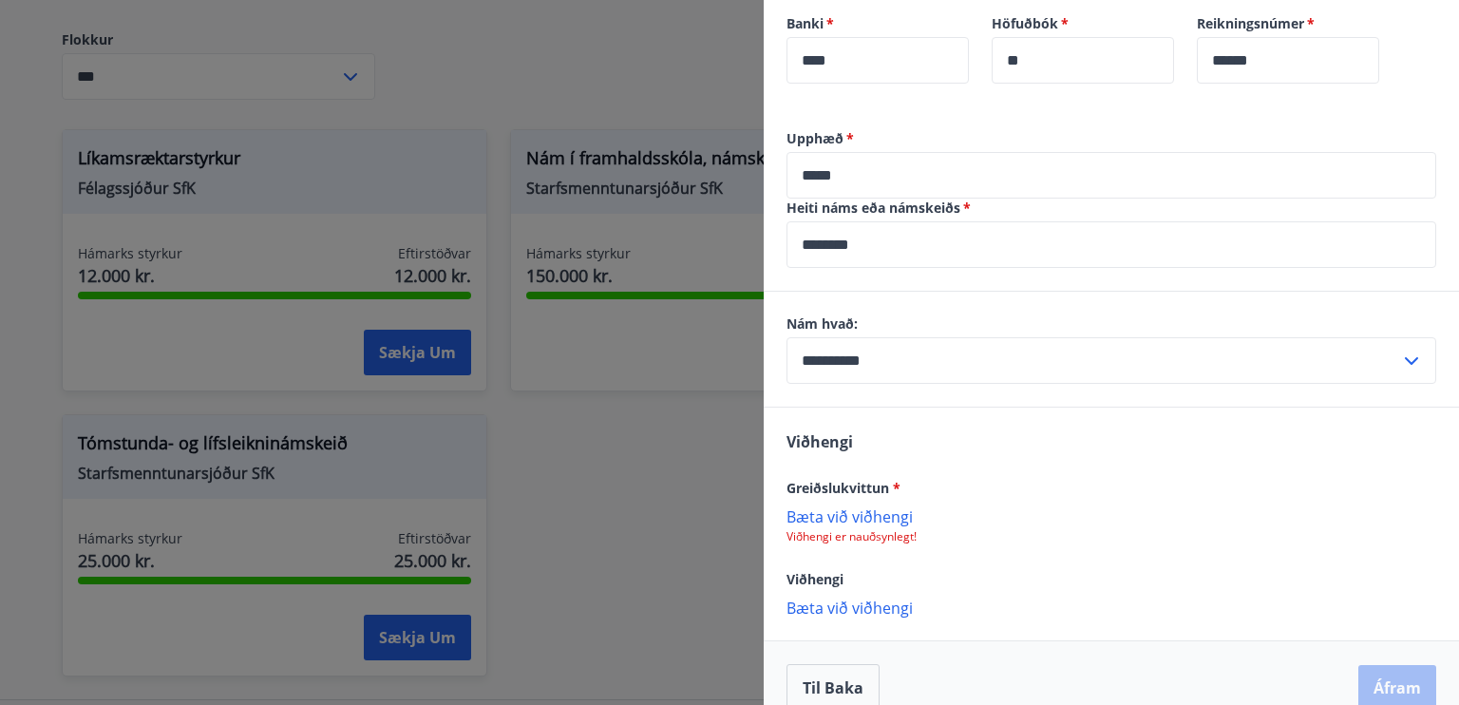
scroll to position [1083, 0]
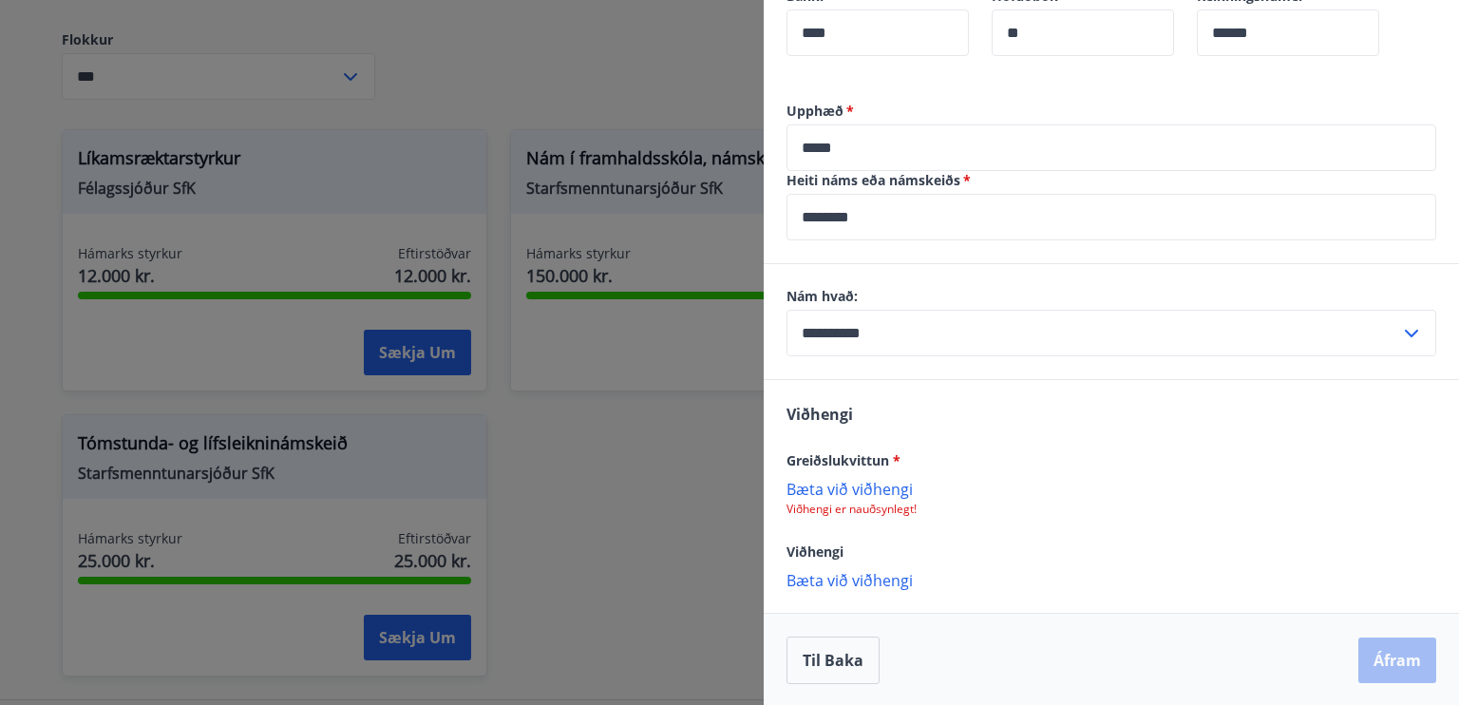
click at [867, 481] on p "Bæta við viðhengi" at bounding box center [1112, 488] width 650 height 19
click at [865, 482] on p "Bæta við viðhengi" at bounding box center [1112, 488] width 650 height 19
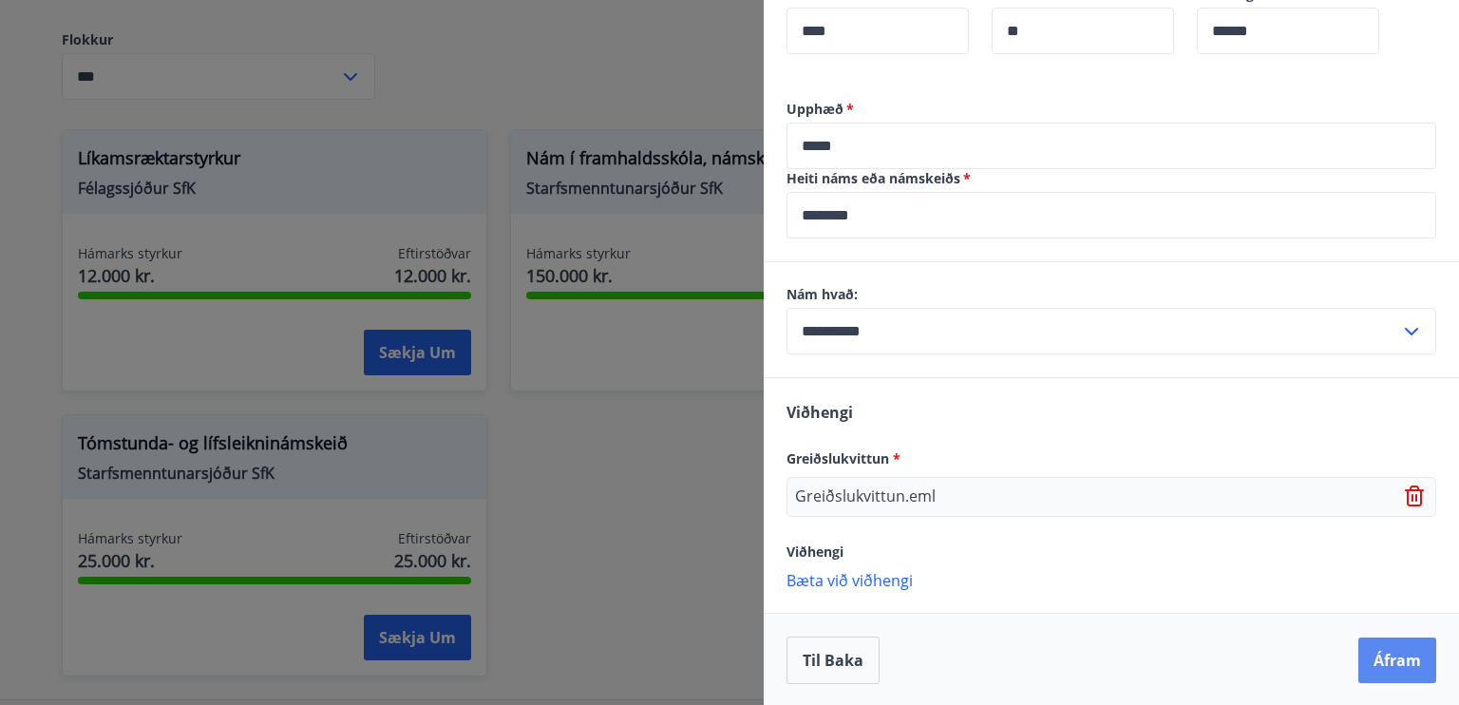
click at [1393, 666] on button "Áfram" at bounding box center [1398, 661] width 78 height 46
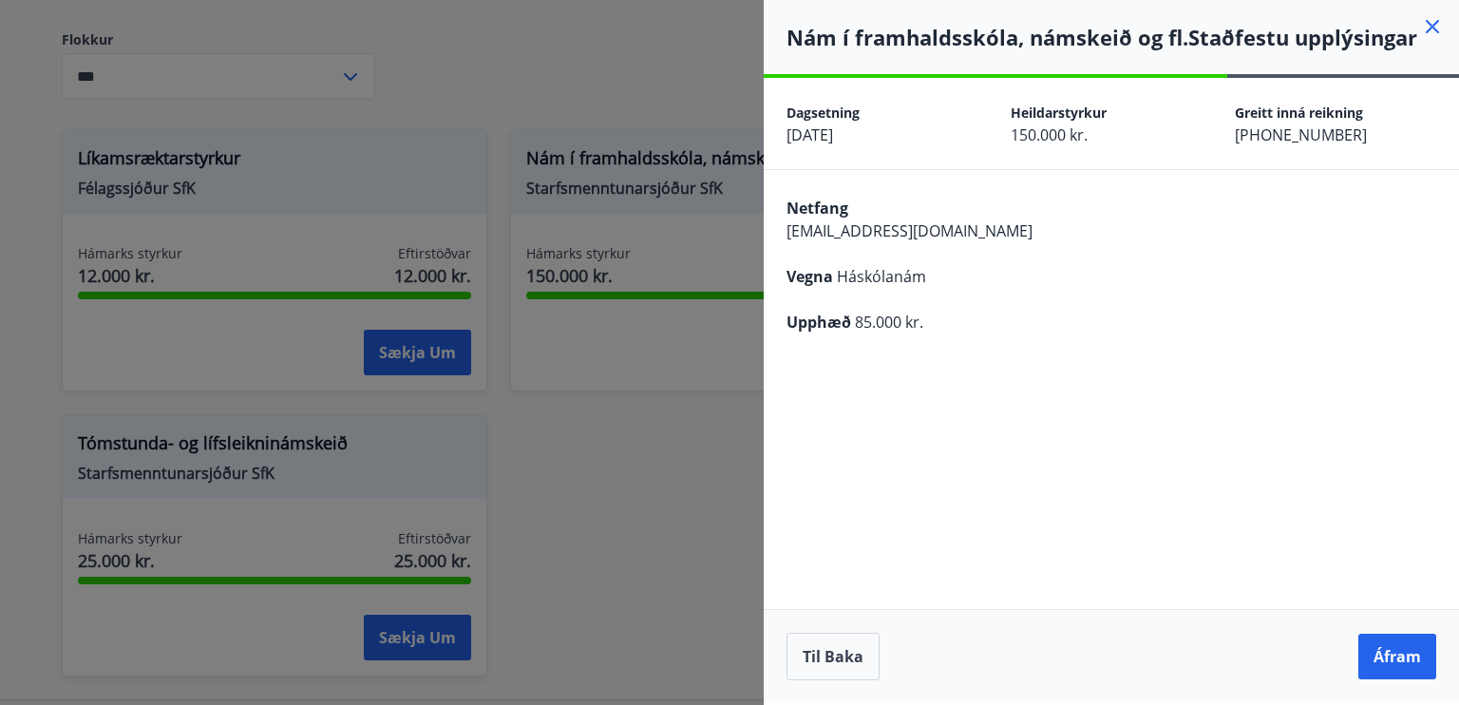
scroll to position [0, 0]
click at [1395, 667] on button "Áfram" at bounding box center [1398, 657] width 78 height 46
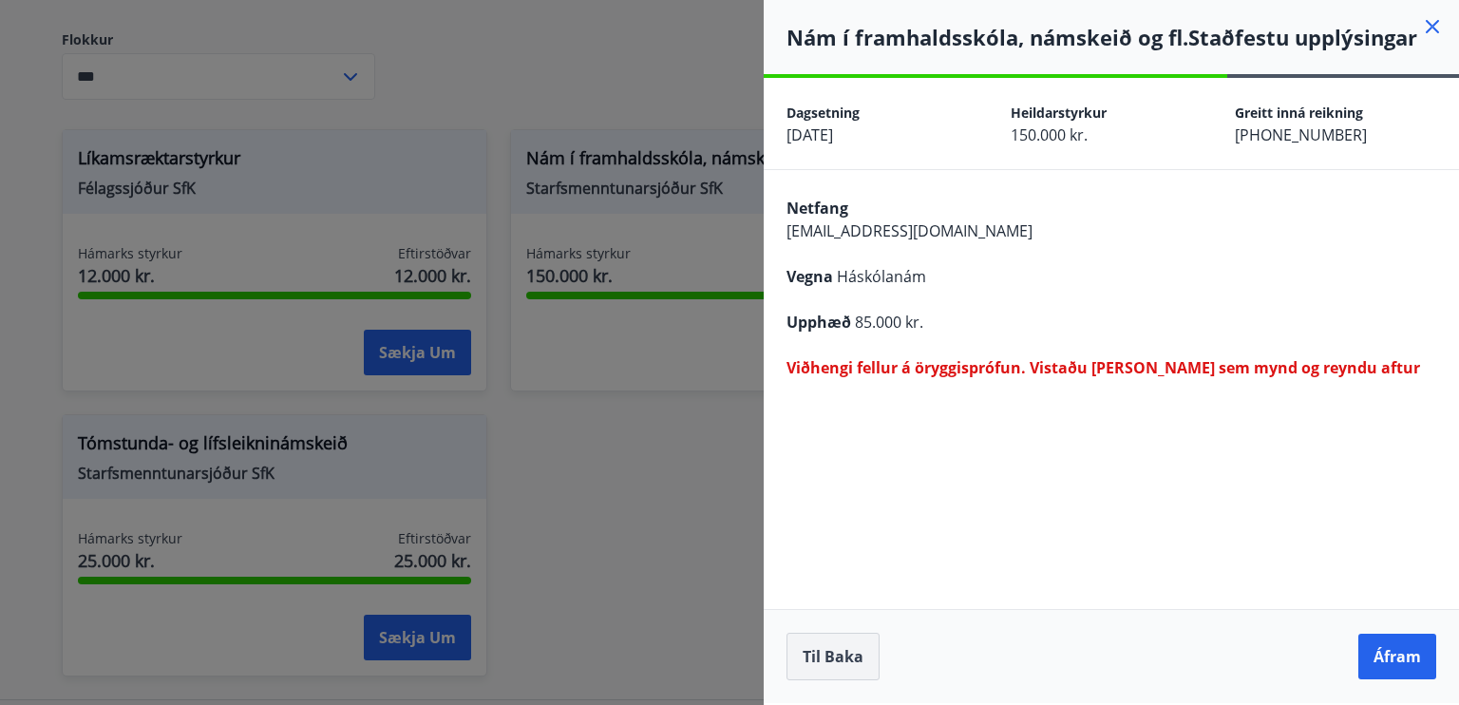
click at [866, 653] on button "Til baka" at bounding box center [833, 657] width 93 height 48
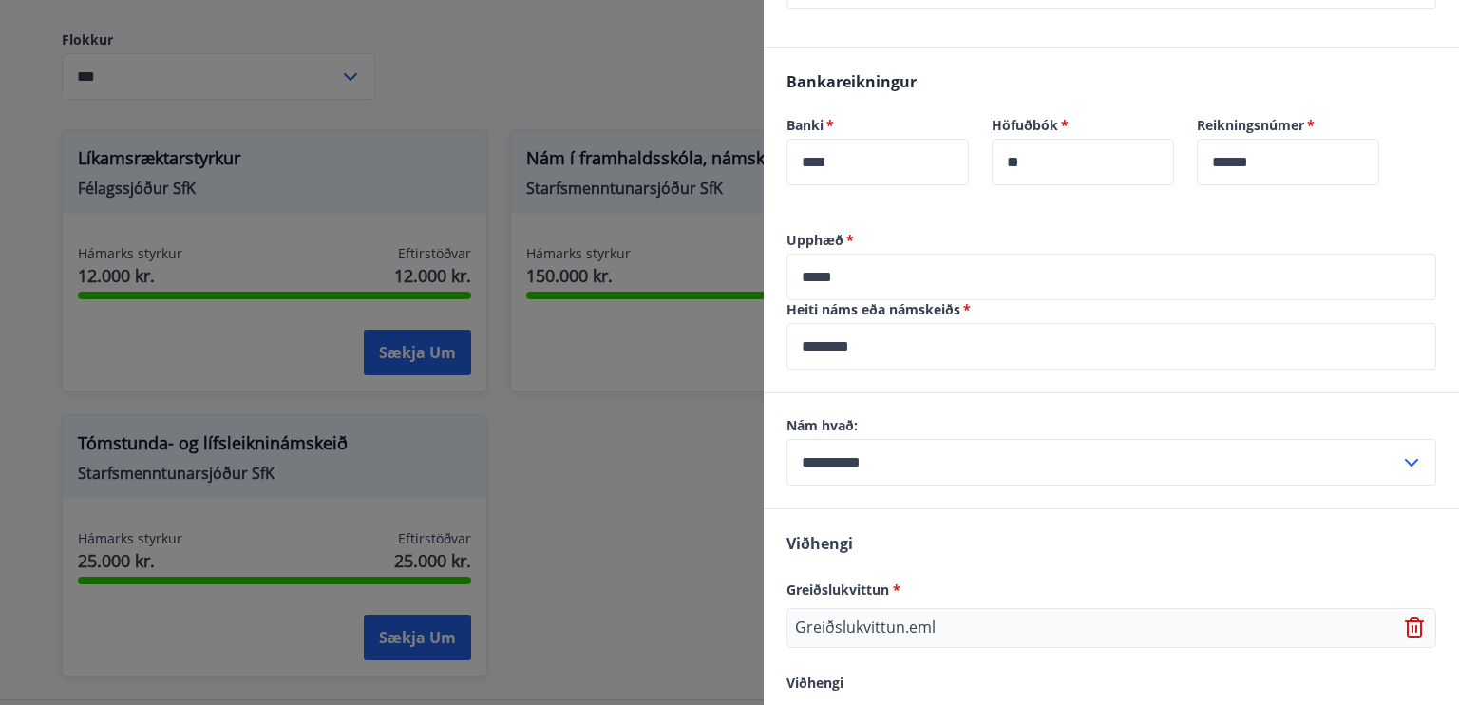
scroll to position [1029, 0]
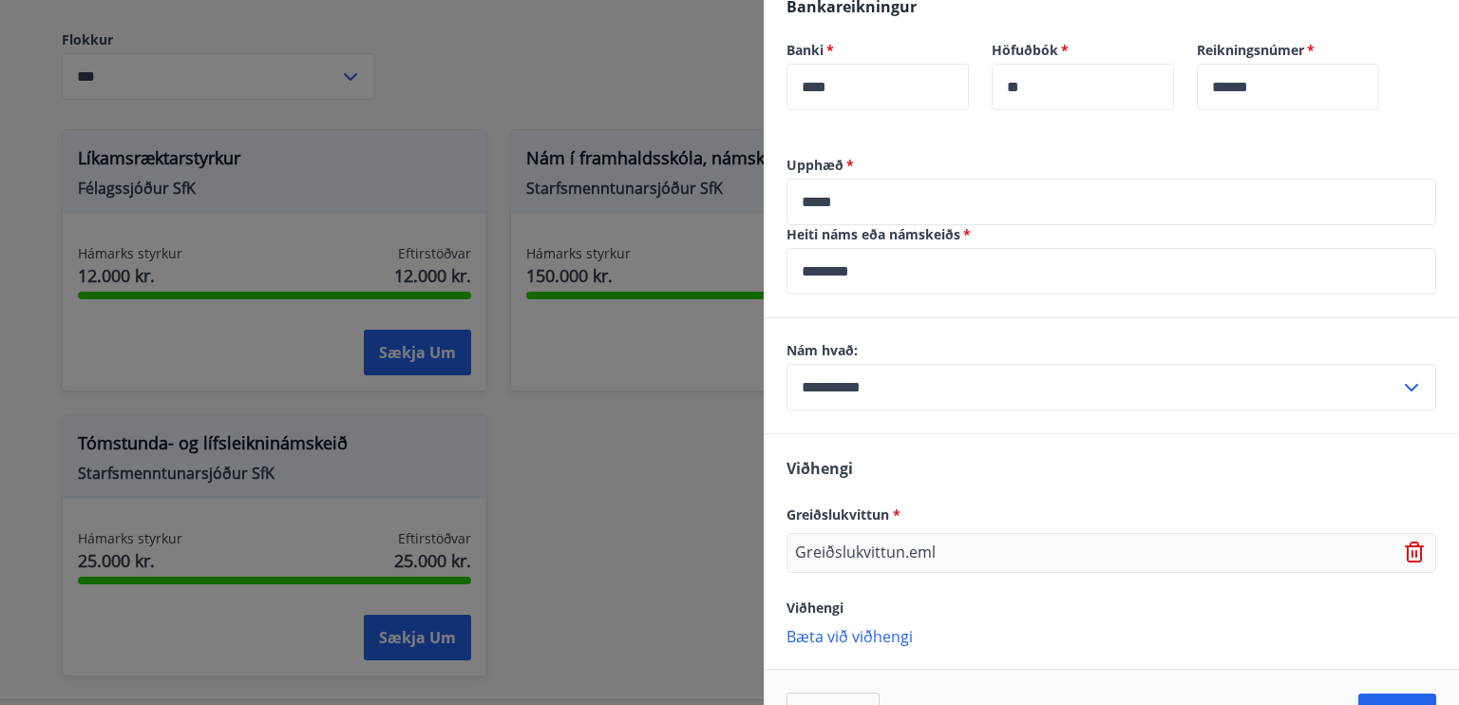
click at [1405, 561] on icon at bounding box center [1414, 552] width 19 height 21
click at [855, 537] on p "Bæta við viðhengi" at bounding box center [1112, 542] width 650 height 19
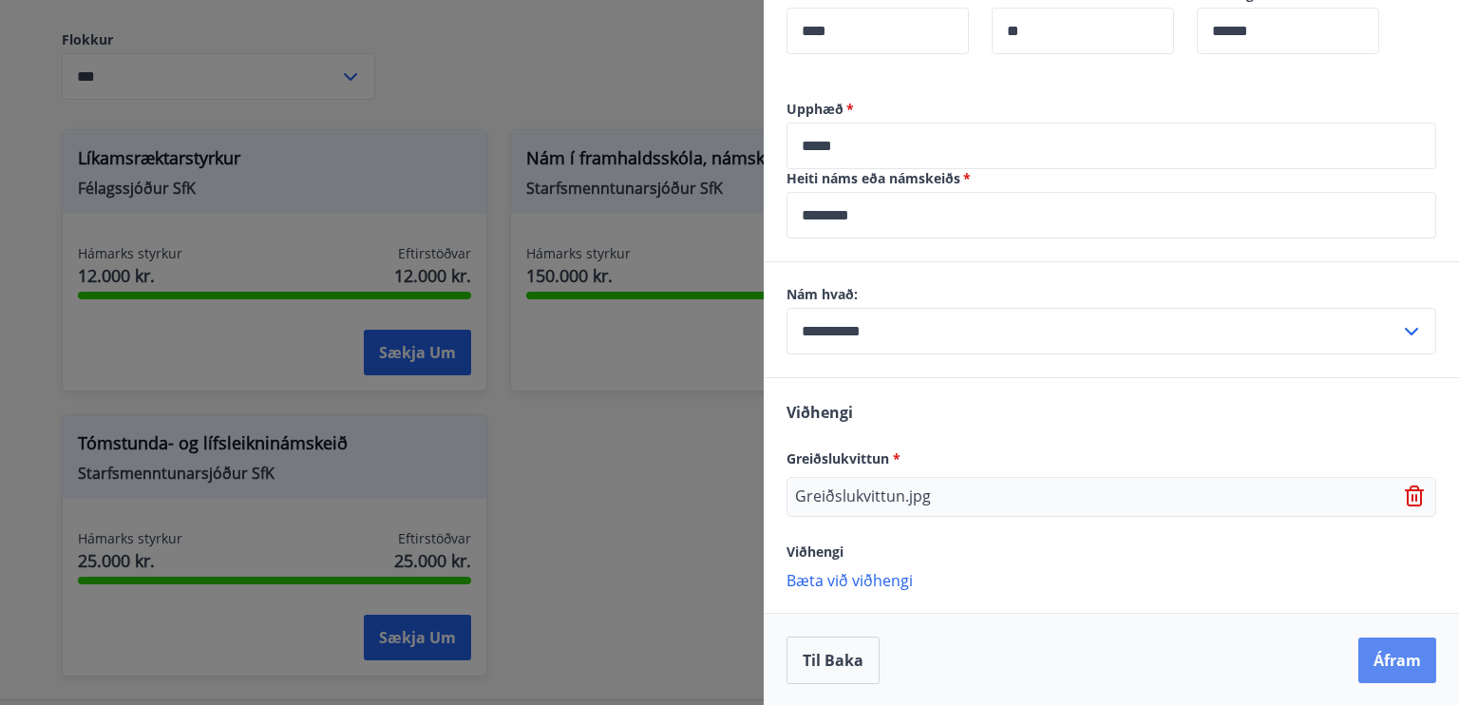
click at [1361, 657] on button "Áfram" at bounding box center [1398, 661] width 78 height 46
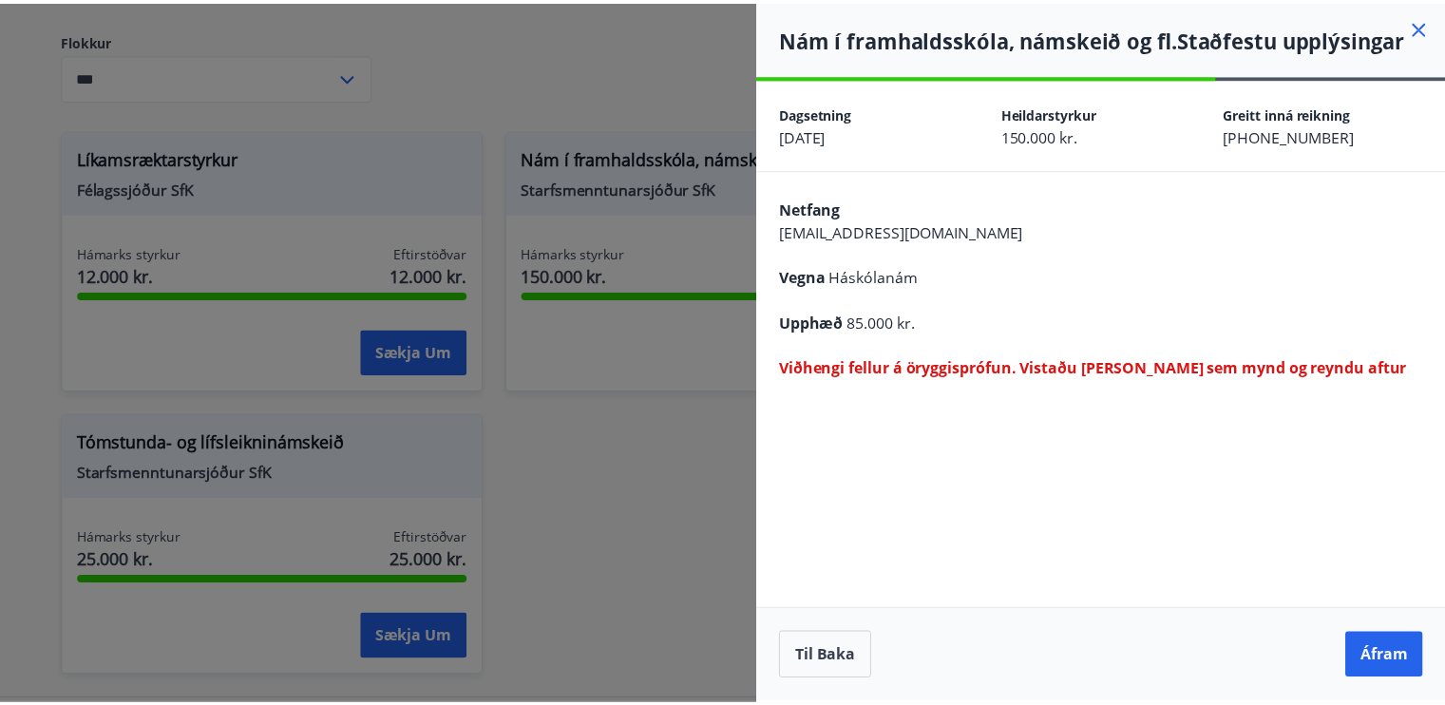
scroll to position [0, 0]
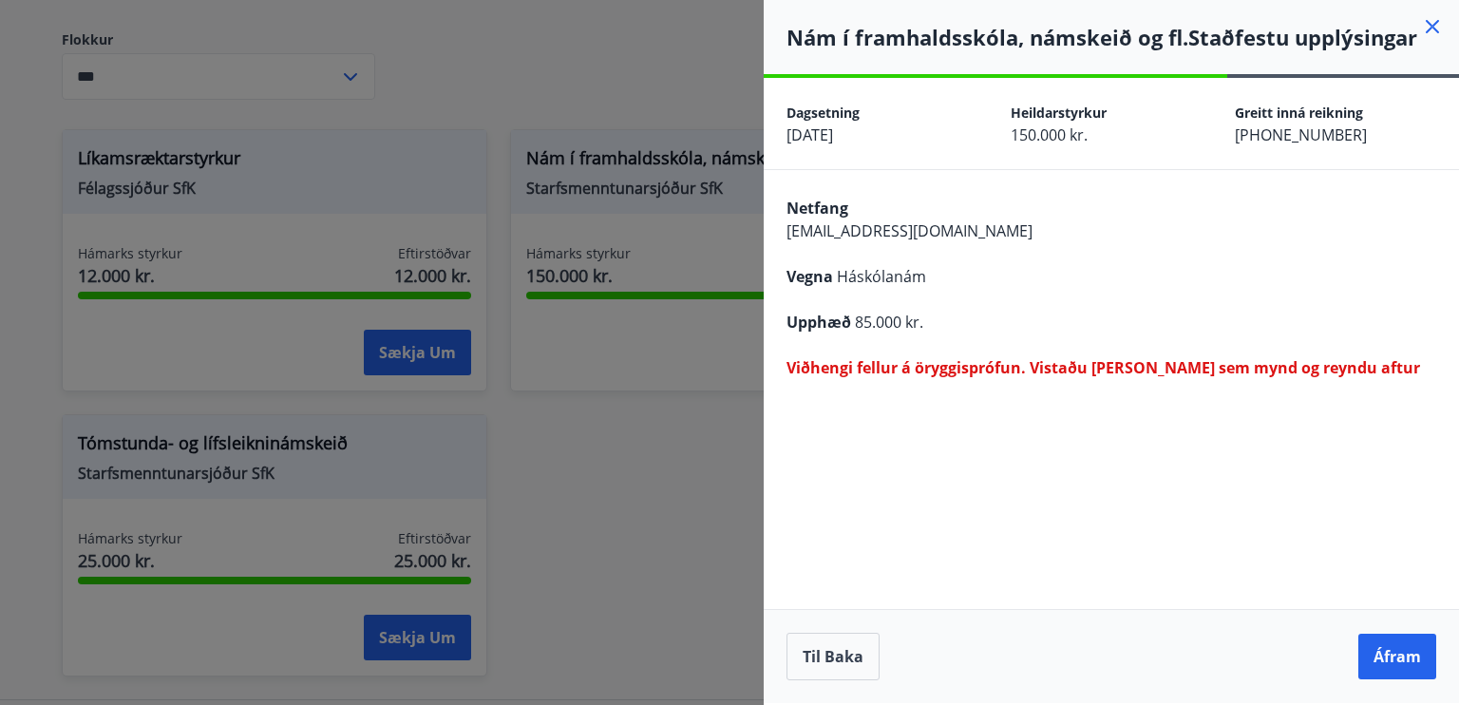
click at [1361, 657] on button "Áfram" at bounding box center [1398, 657] width 78 height 46
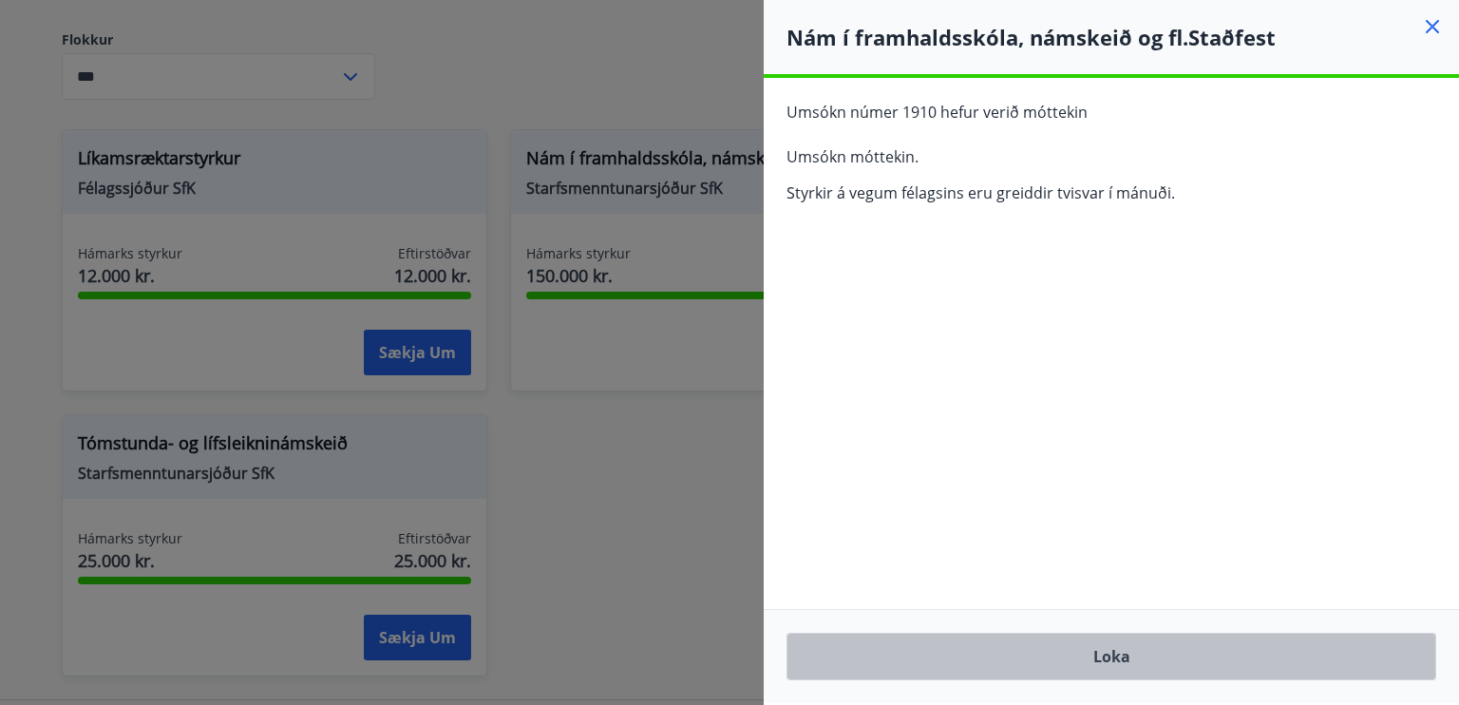
click at [1361, 657] on button "Loka" at bounding box center [1112, 657] width 650 height 48
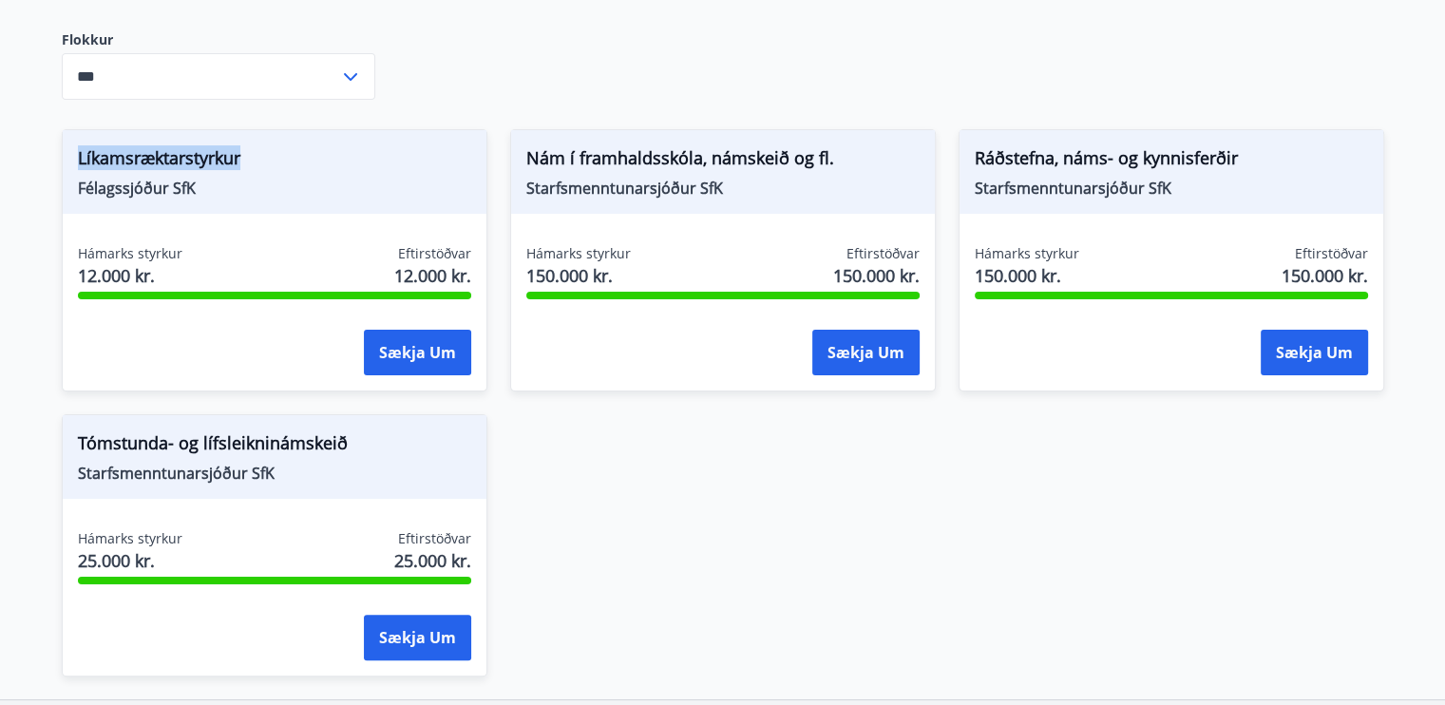
drag, startPoint x: 243, startPoint y: 160, endPoint x: 80, endPoint y: 153, distance: 163.6
click at [80, 153] on span "Líkamsræktarstyrkur" at bounding box center [274, 161] width 393 height 32
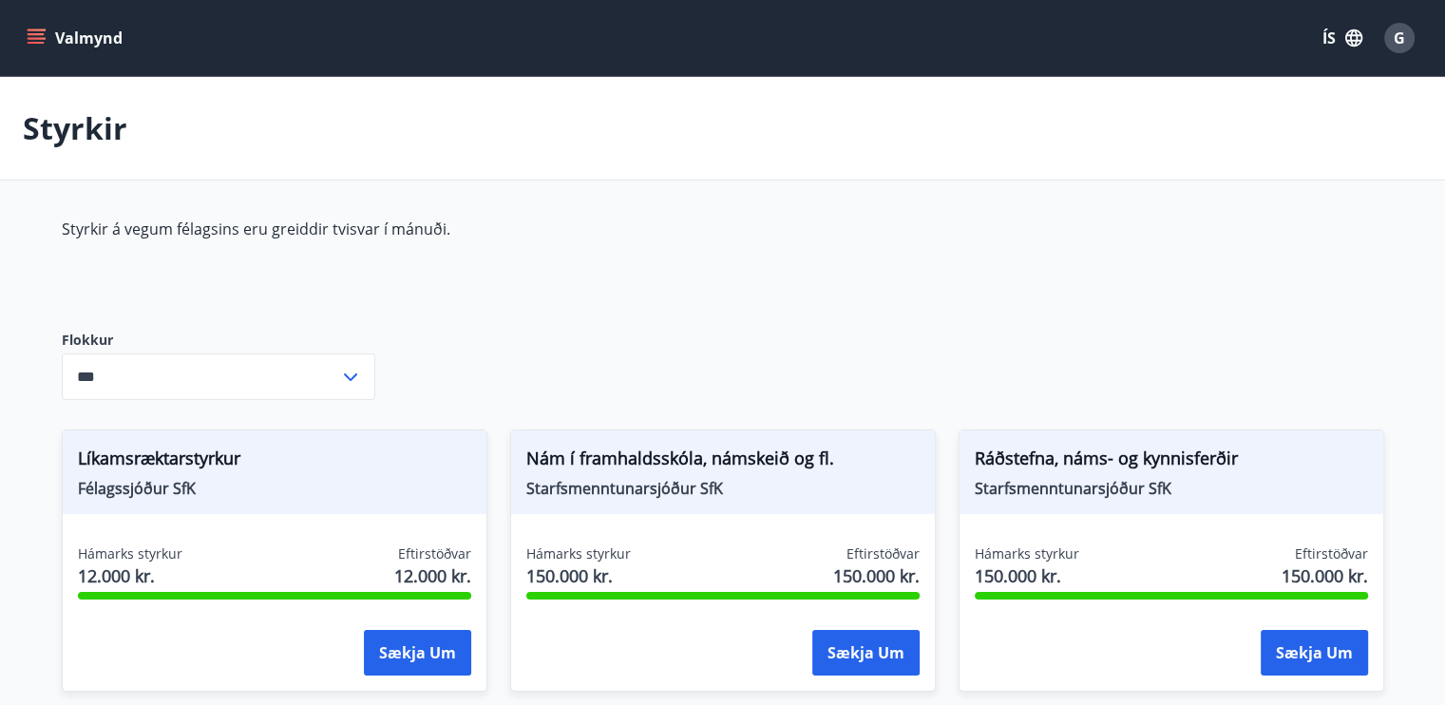
click at [258, 377] on input "***" at bounding box center [200, 376] width 277 height 47
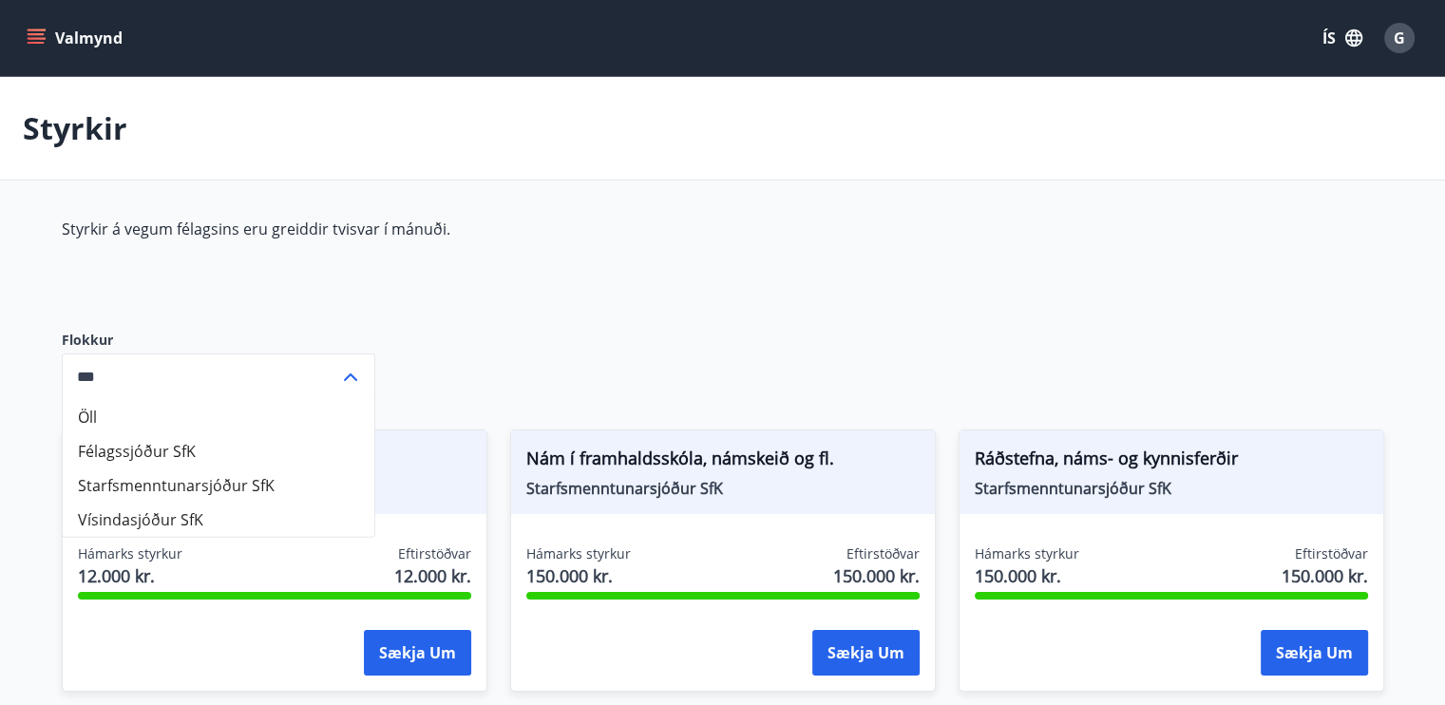
click at [495, 350] on div "Styrkir á vegum félagsins eru greiddir tvisvar í mánuði. Flokkur Öll Félagssjóð…" at bounding box center [723, 609] width 1323 height 781
click at [346, 366] on icon at bounding box center [350, 377] width 23 height 23
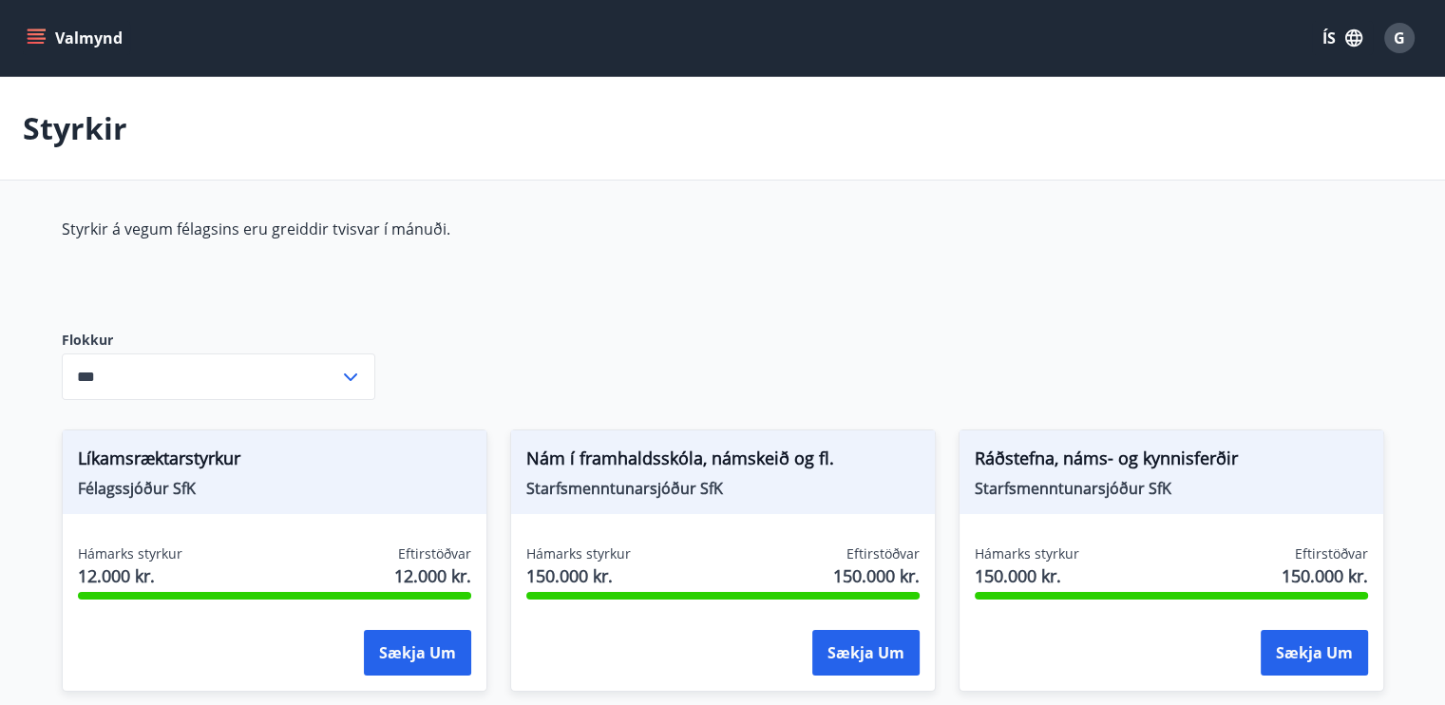
scroll to position [205, 0]
